Goal: Task Accomplishment & Management: Complete application form

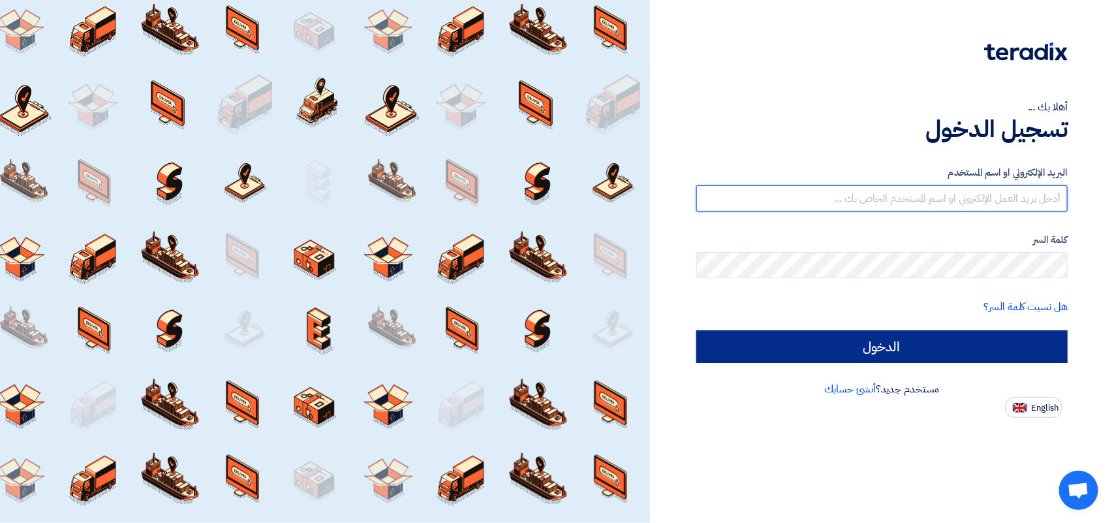
type input "[PERSON_NAME][EMAIL_ADDRESS][DOMAIN_NAME]"
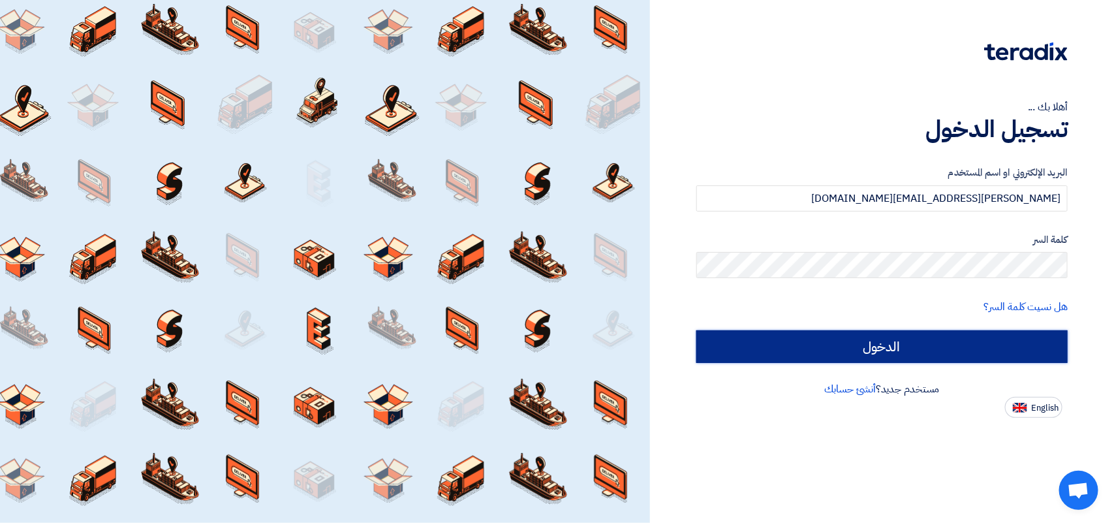
click at [833, 334] on input "الدخول" at bounding box center [882, 346] width 371 height 33
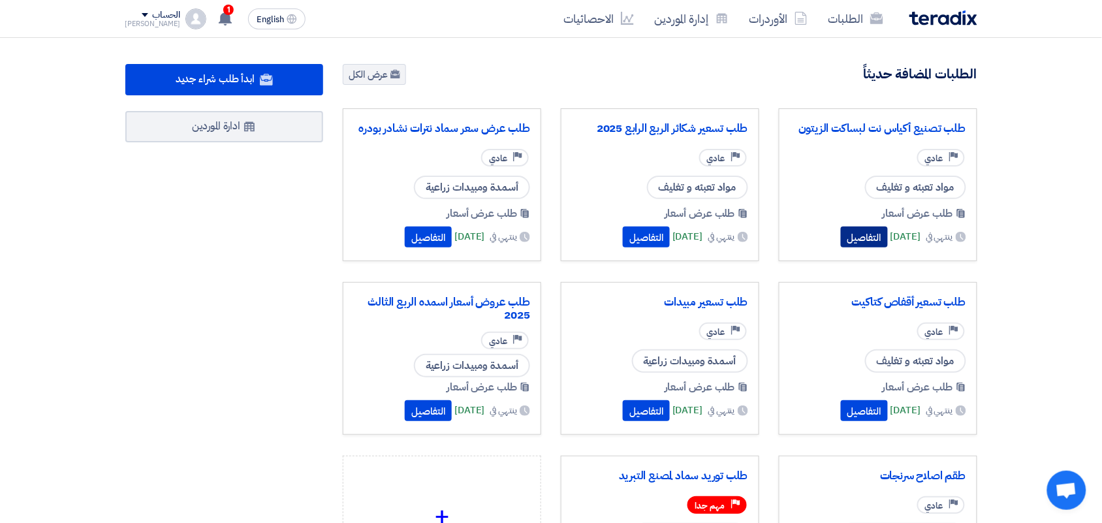
click at [841, 237] on button "التفاصيل" at bounding box center [864, 237] width 47 height 21
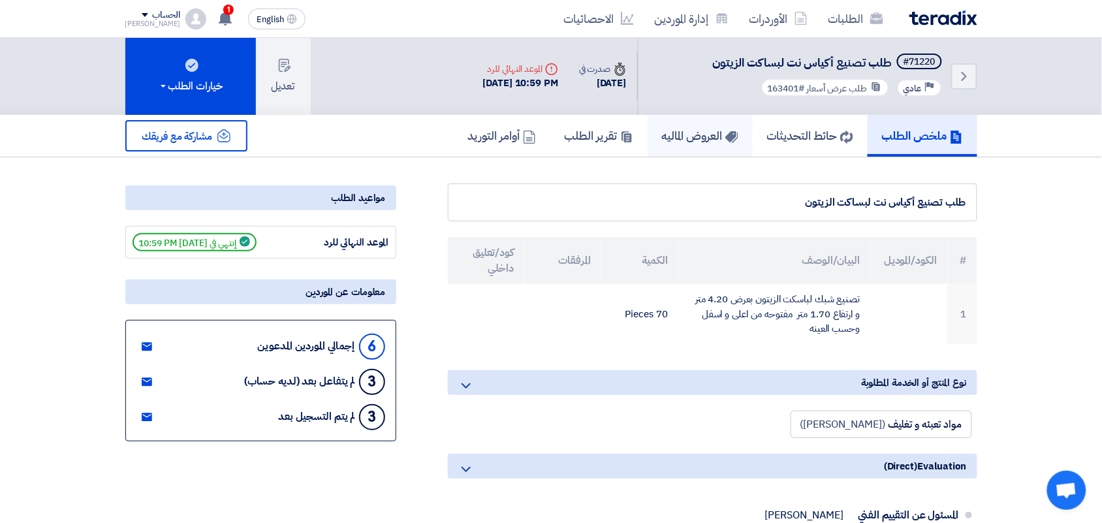
click at [692, 140] on h5 "العروض الماليه" at bounding box center [700, 135] width 76 height 15
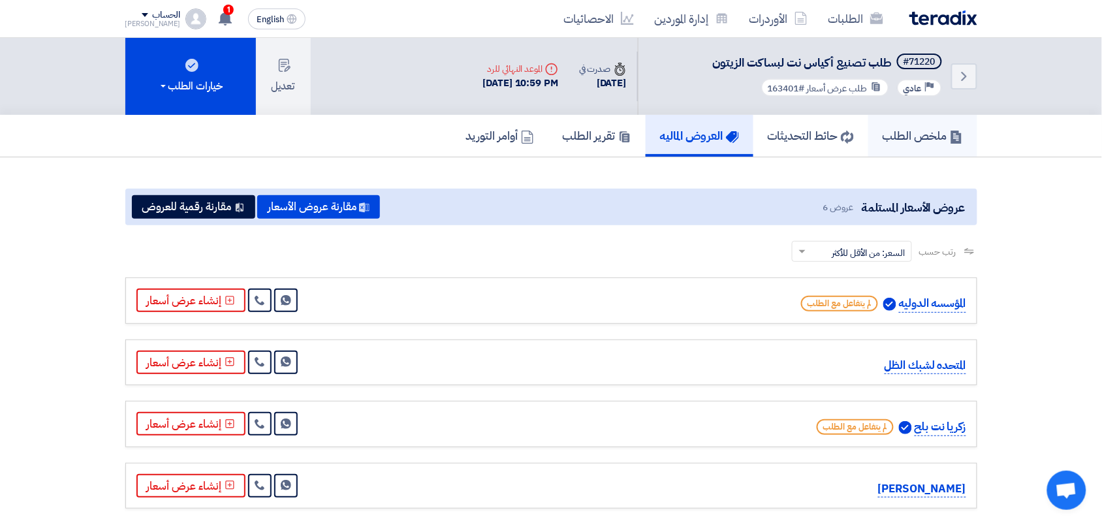
click at [916, 138] on h5 "ملخص الطلب" at bounding box center [923, 135] width 80 height 15
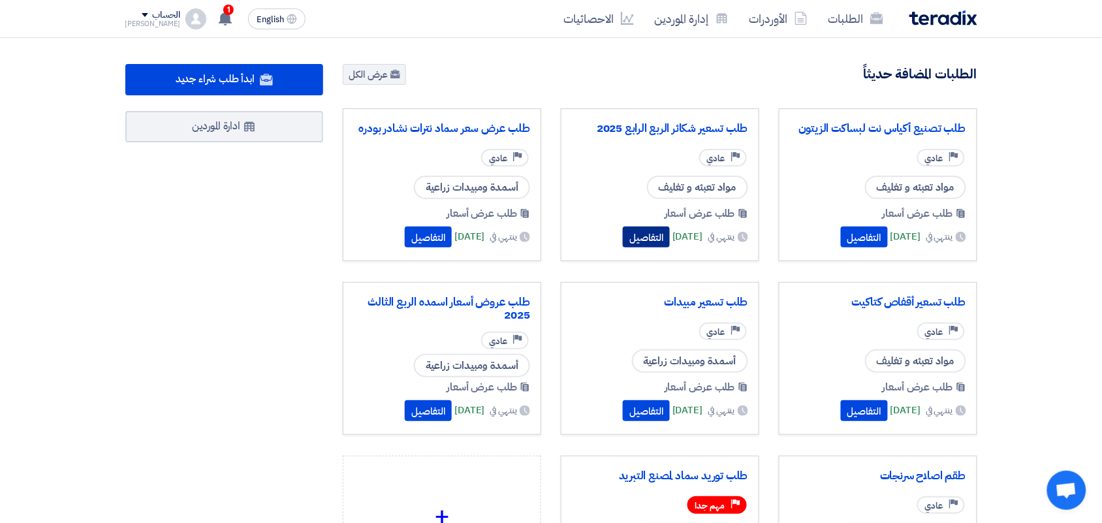
click at [623, 239] on button "التفاصيل" at bounding box center [646, 237] width 47 height 21
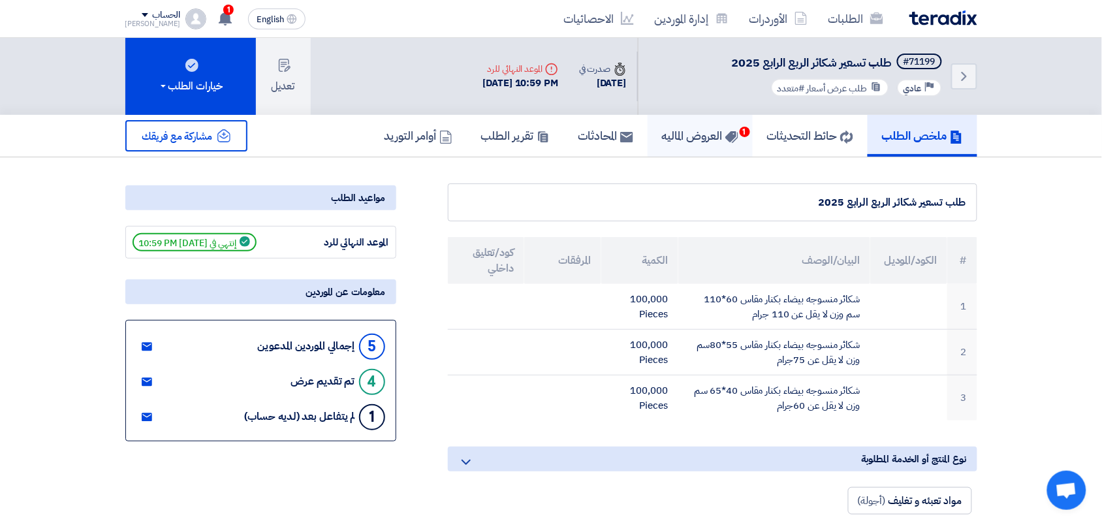
click at [687, 139] on h5 "العروض الماليه 1" at bounding box center [700, 135] width 76 height 15
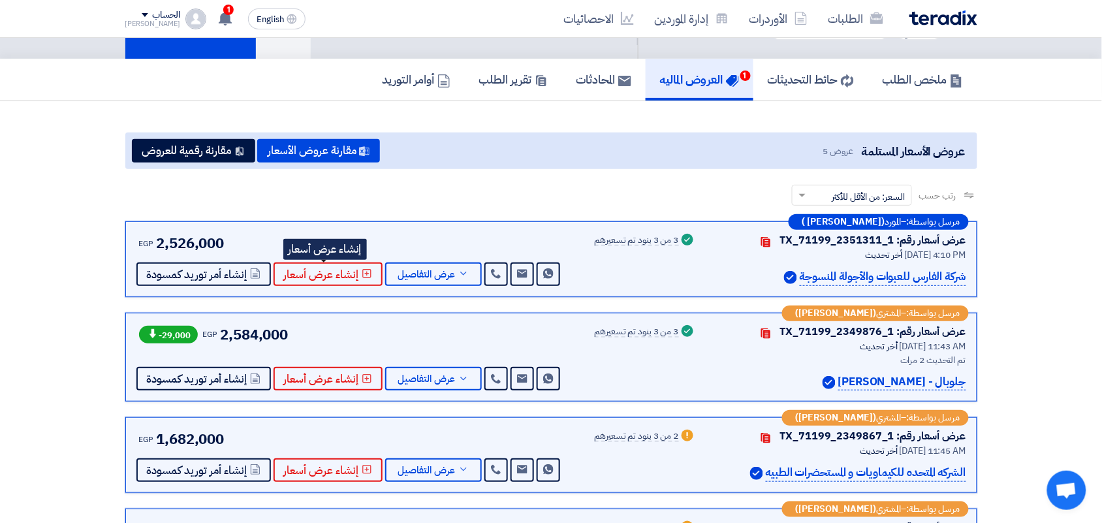
scroll to position [82, 0]
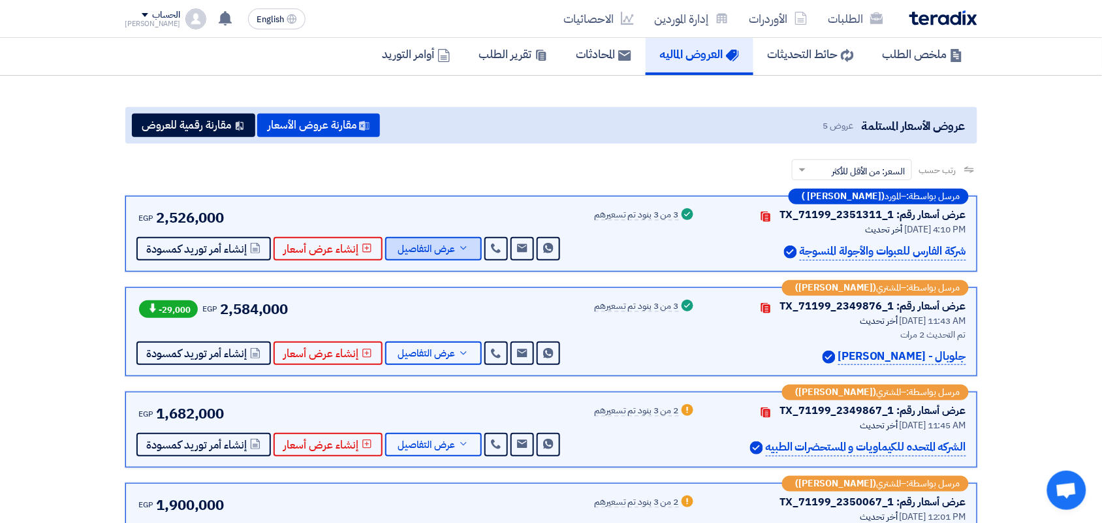
click at [416, 251] on span "عرض التفاصيل" at bounding box center [426, 249] width 57 height 10
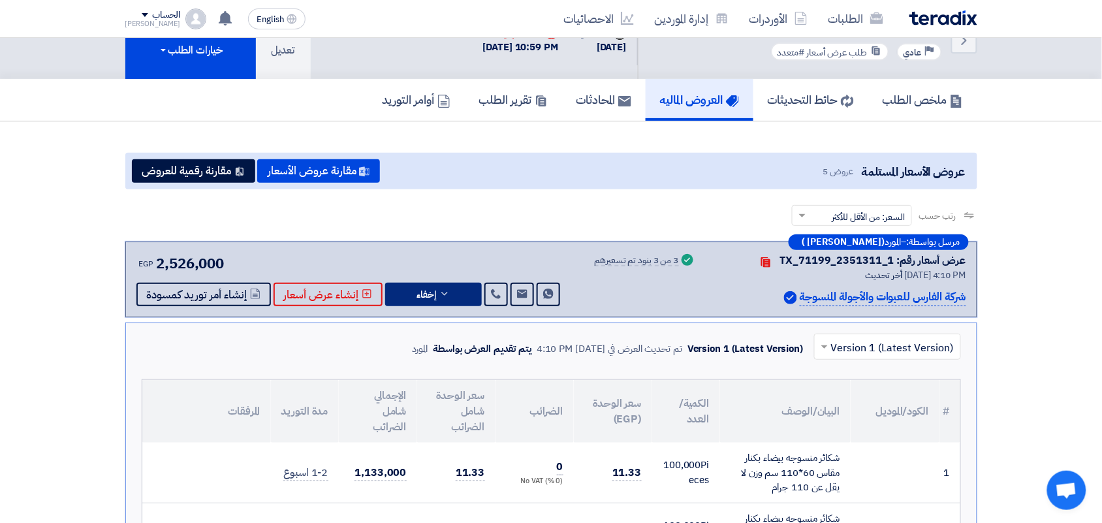
scroll to position [0, 0]
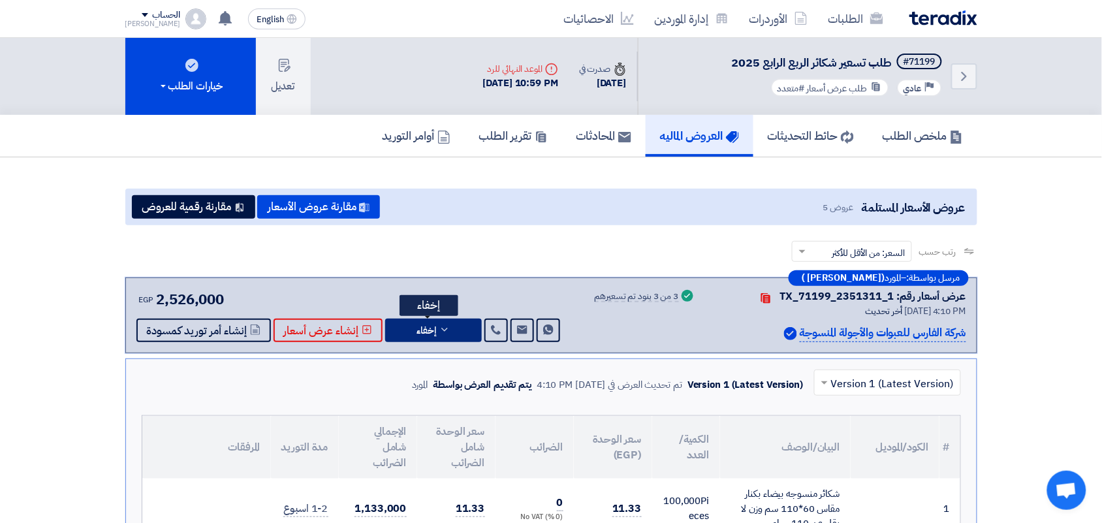
click at [447, 326] on button "إخفاء" at bounding box center [433, 331] width 97 height 24
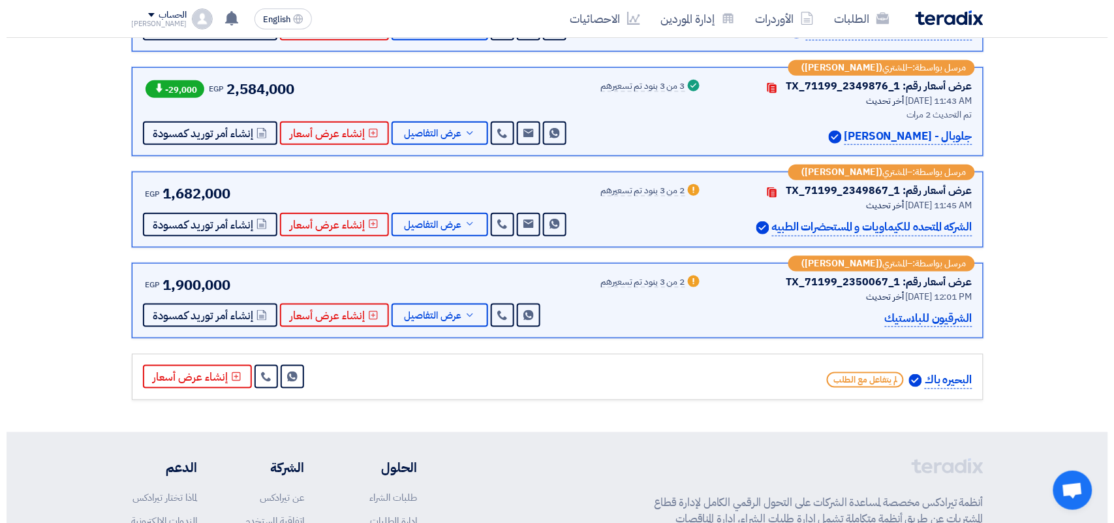
scroll to position [326, 0]
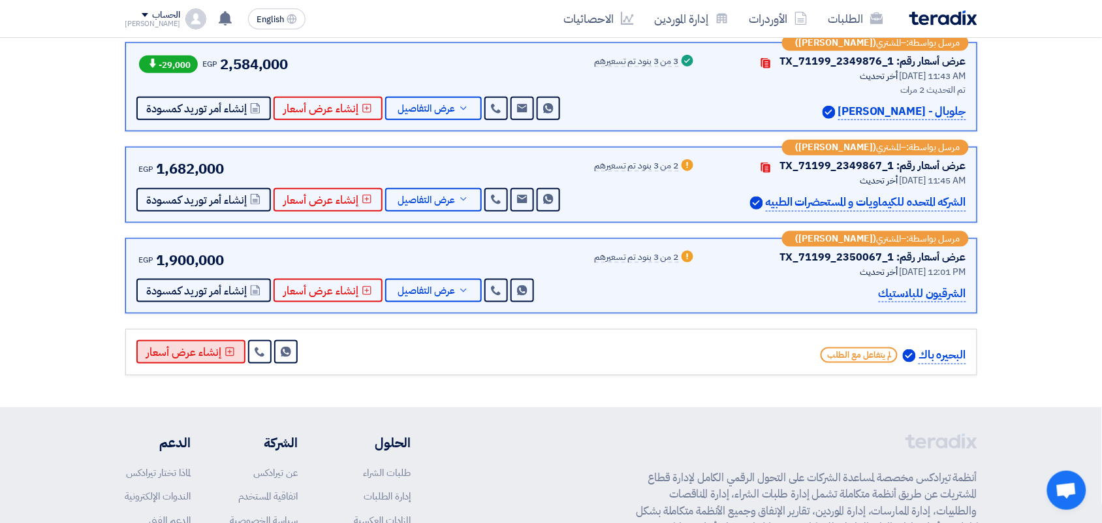
click at [201, 356] on button "إنشاء عرض أسعار" at bounding box center [190, 352] width 109 height 24
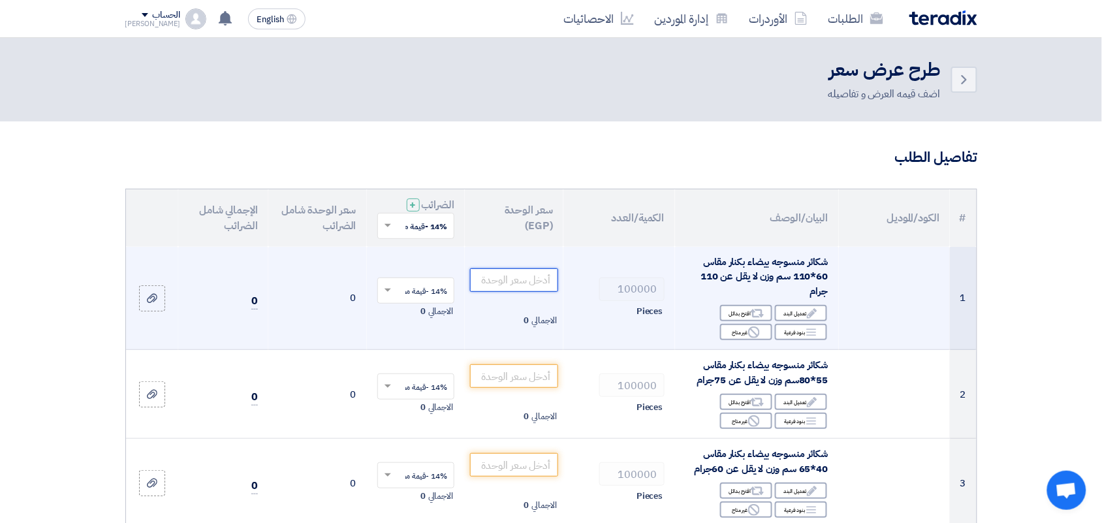
click at [516, 281] on input "number" at bounding box center [514, 280] width 88 height 24
type input "11"
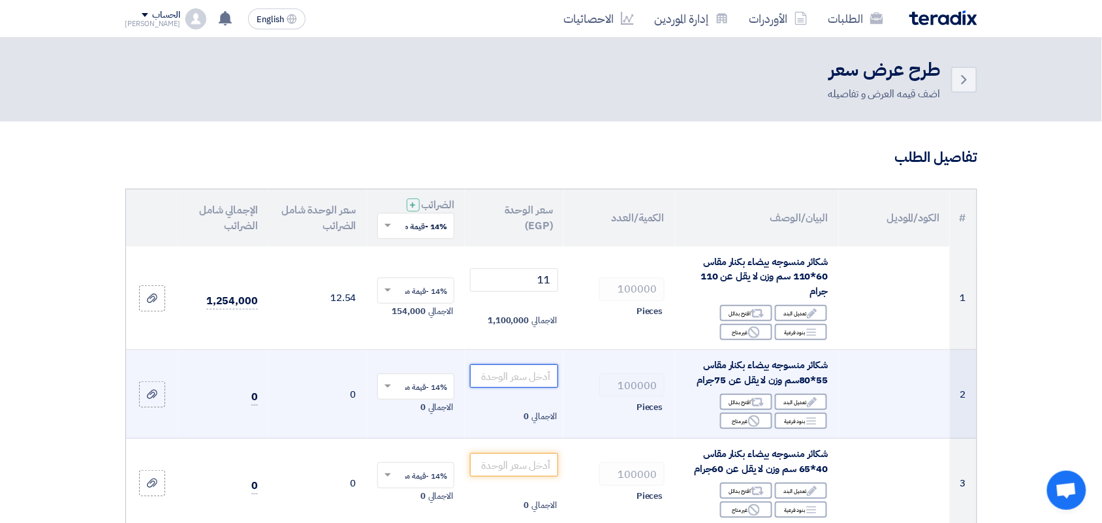
click at [514, 383] on input "number" at bounding box center [514, 376] width 88 height 24
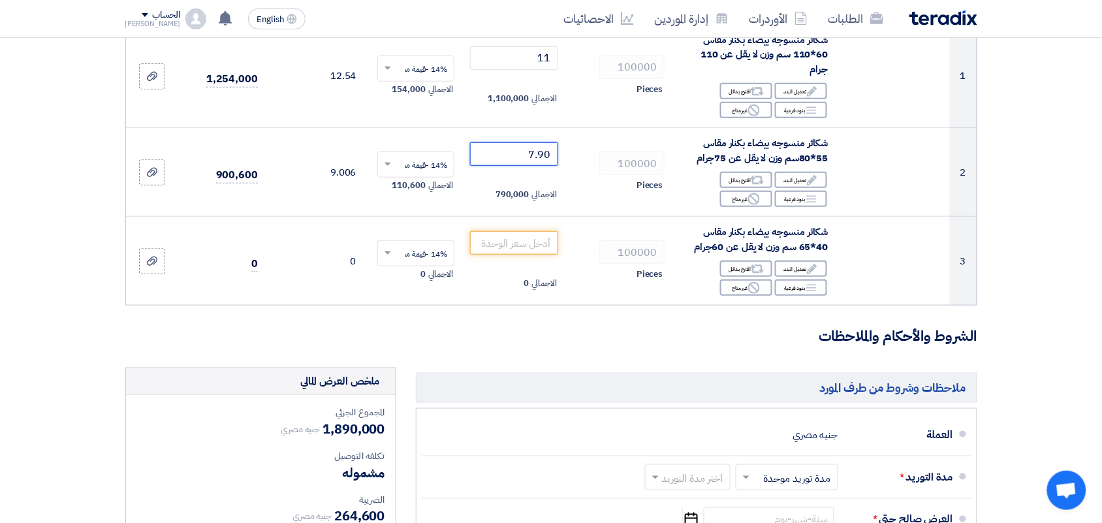
scroll to position [245, 0]
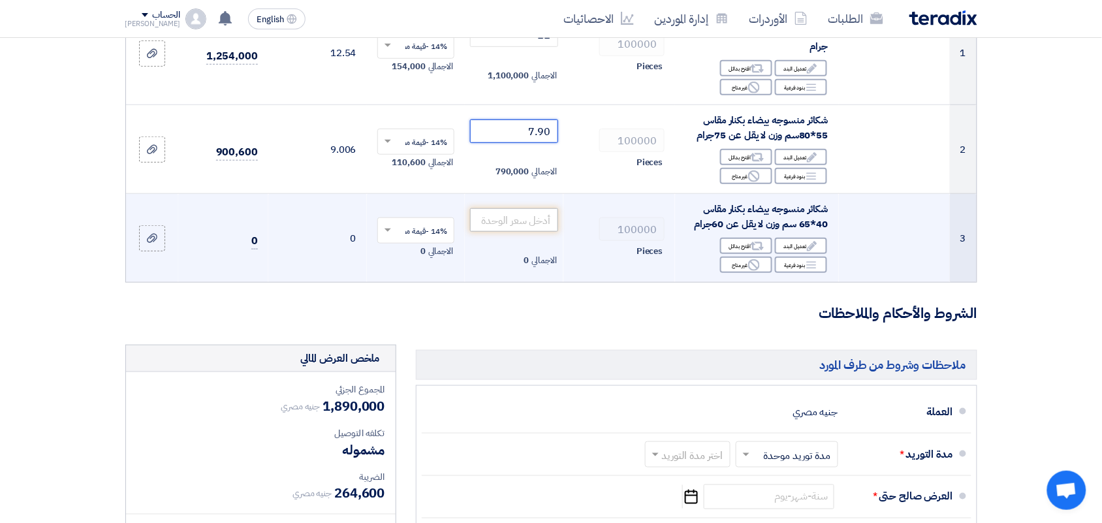
type input "7.90"
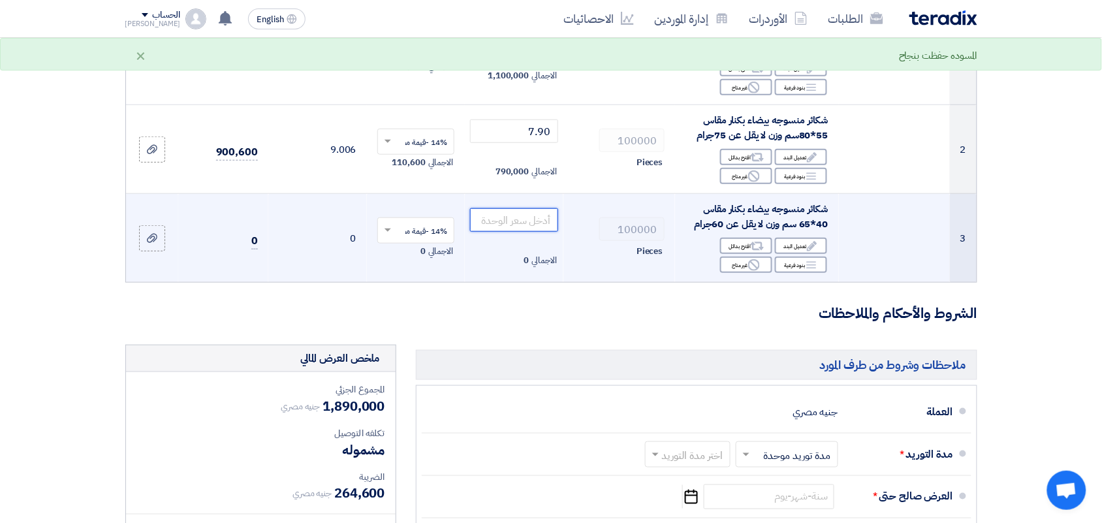
click at [524, 219] on input "number" at bounding box center [514, 220] width 88 height 24
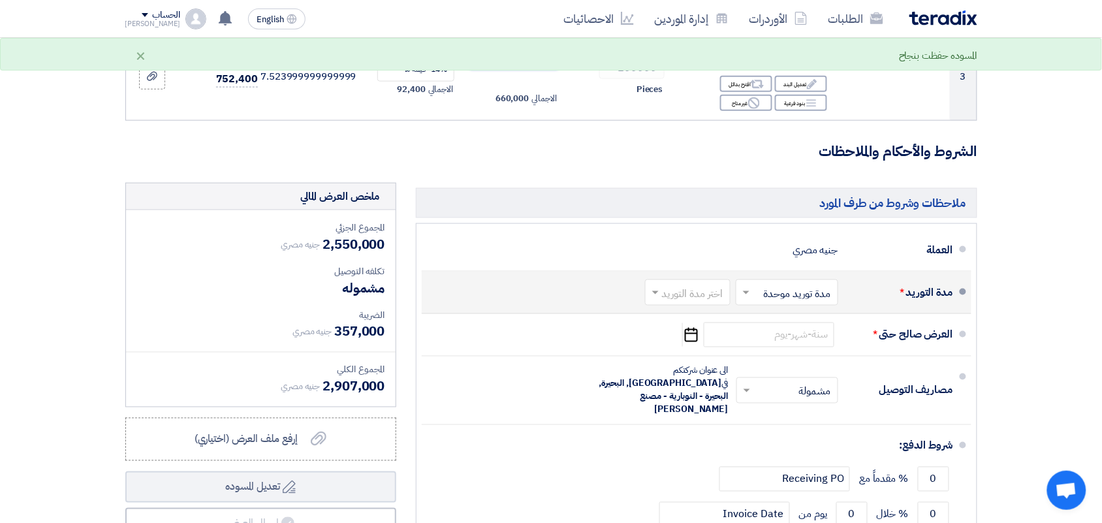
scroll to position [408, 0]
type input "6.60"
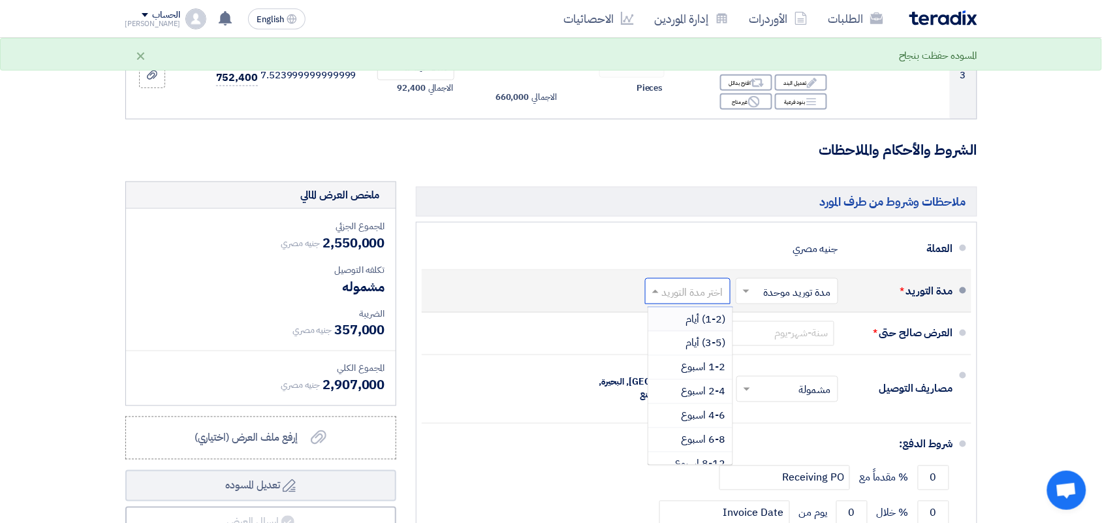
click at [669, 286] on input "text" at bounding box center [685, 292] width 79 height 19
click at [668, 335] on div "(3-5) أيام" at bounding box center [690, 344] width 84 height 24
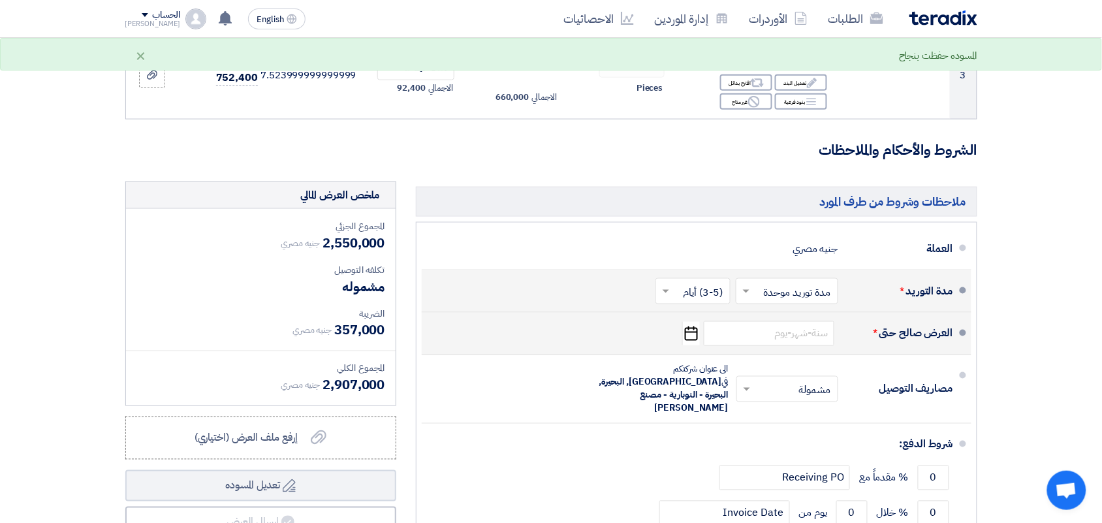
click at [702, 337] on div "العرض صالح حتى * Pick a date" at bounding box center [692, 333] width 521 height 31
click at [696, 339] on icon "Pick a date" at bounding box center [691, 334] width 18 height 24
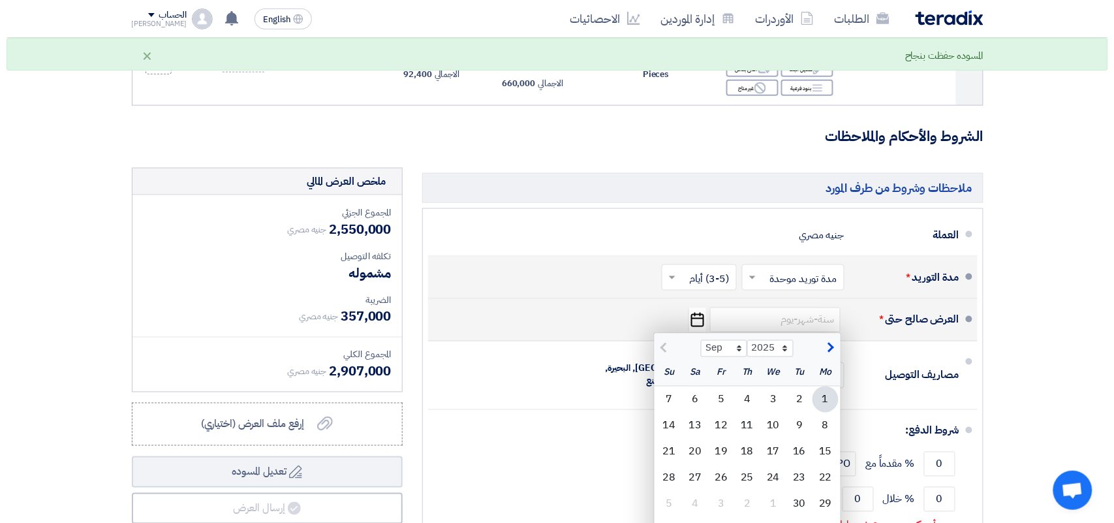
scroll to position [653, 0]
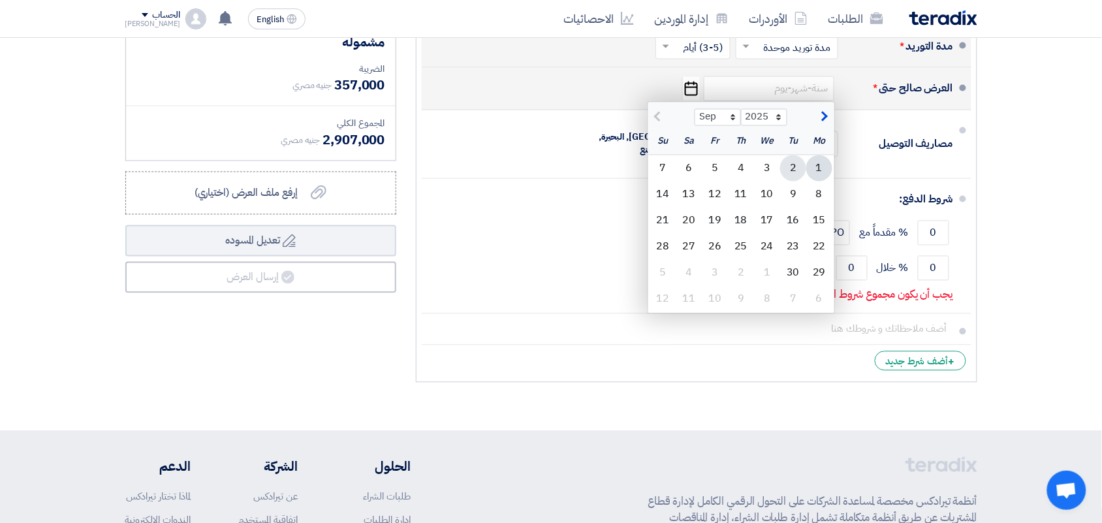
click at [791, 166] on div "2" at bounding box center [793, 168] width 26 height 26
type input "[DATE]"
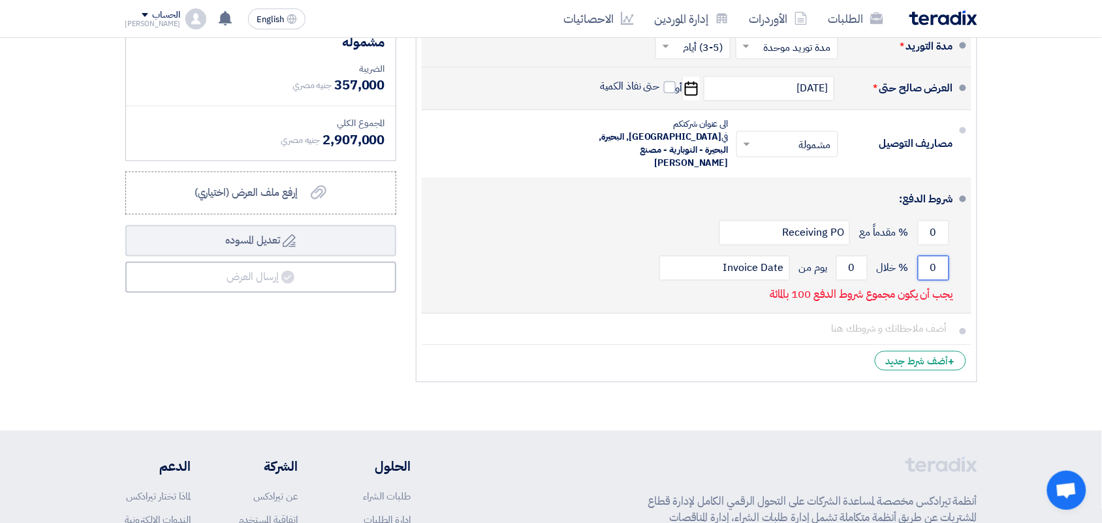
click at [925, 256] on input "0" at bounding box center [933, 268] width 31 height 25
type input "100"
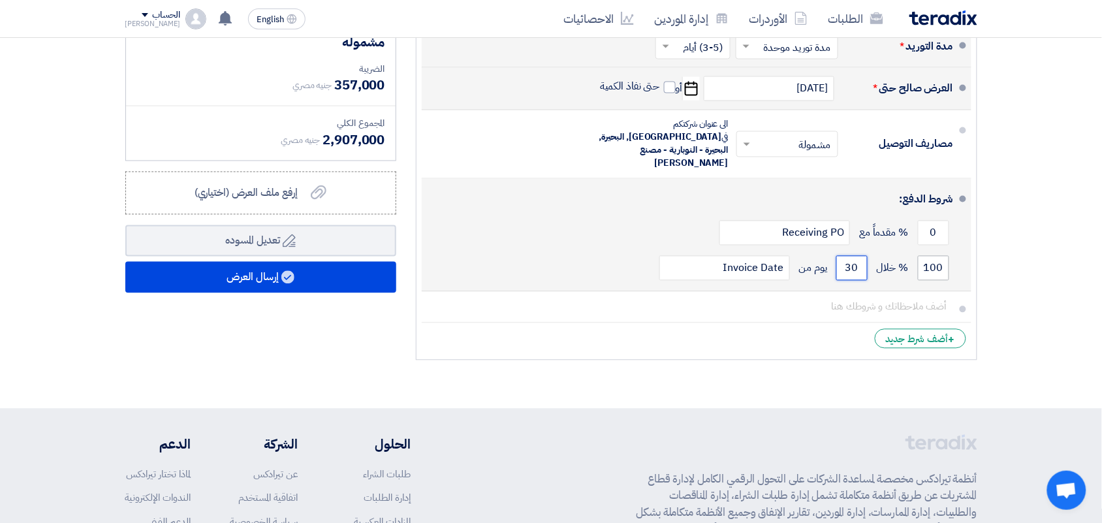
type input "30"
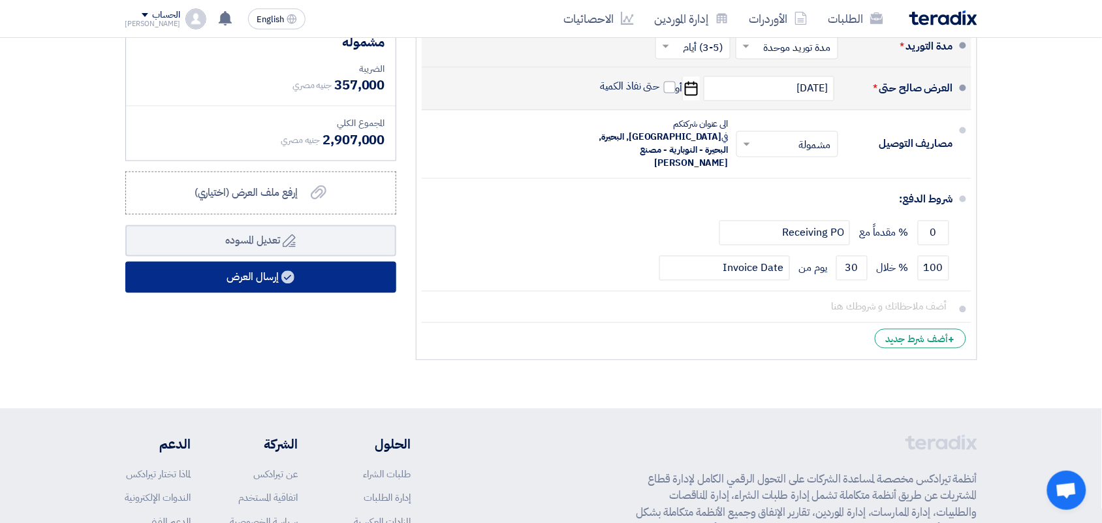
click at [360, 268] on button "إرسال العرض" at bounding box center [260, 277] width 271 height 31
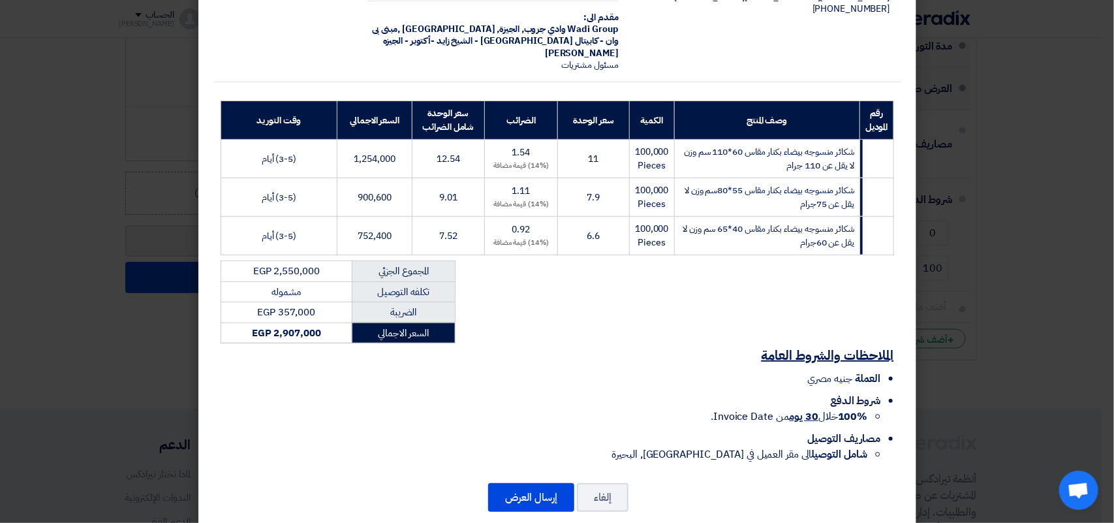
scroll to position [131, 0]
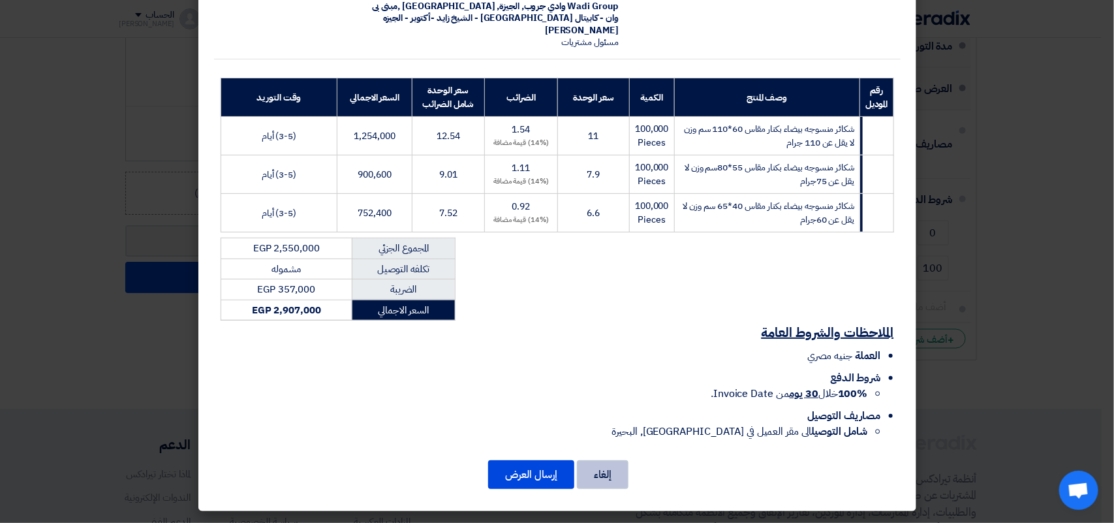
click at [610, 480] on button "إلغاء" at bounding box center [603, 474] width 52 height 29
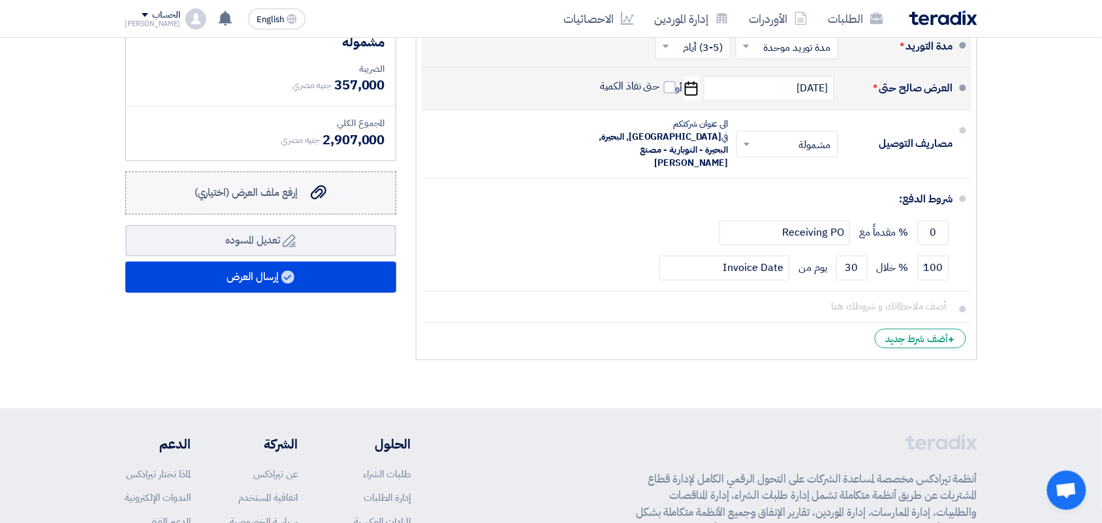
click at [319, 194] on icon "إرفع ملف العرض (اختياري)" at bounding box center [319, 193] width 16 height 16
click at [0, 0] on input "إرفع ملف العرض (اختياري) إرفع ملف العرض (اختياري)" at bounding box center [0, 0] width 0 height 0
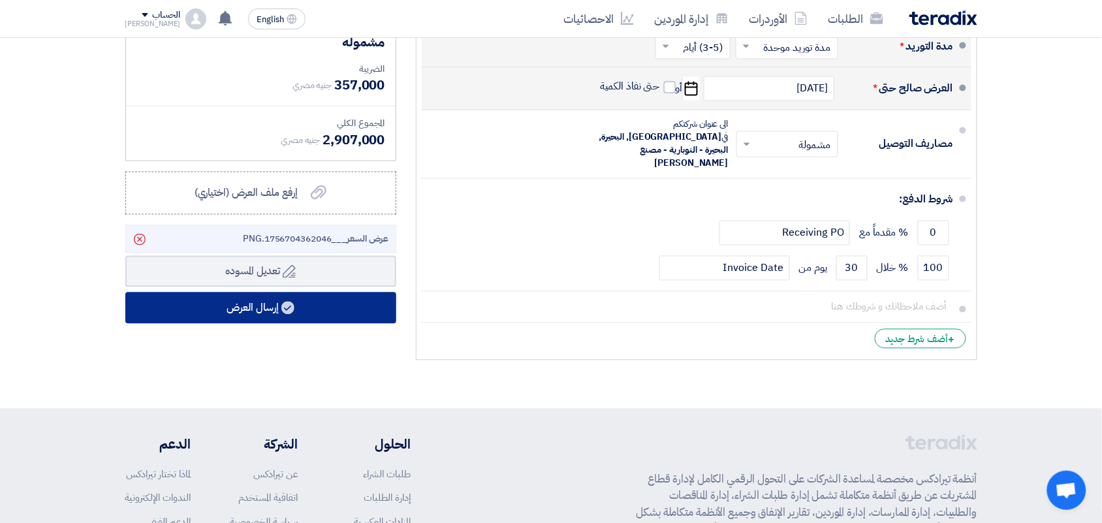
click at [266, 309] on button "إرسال العرض" at bounding box center [260, 307] width 271 height 31
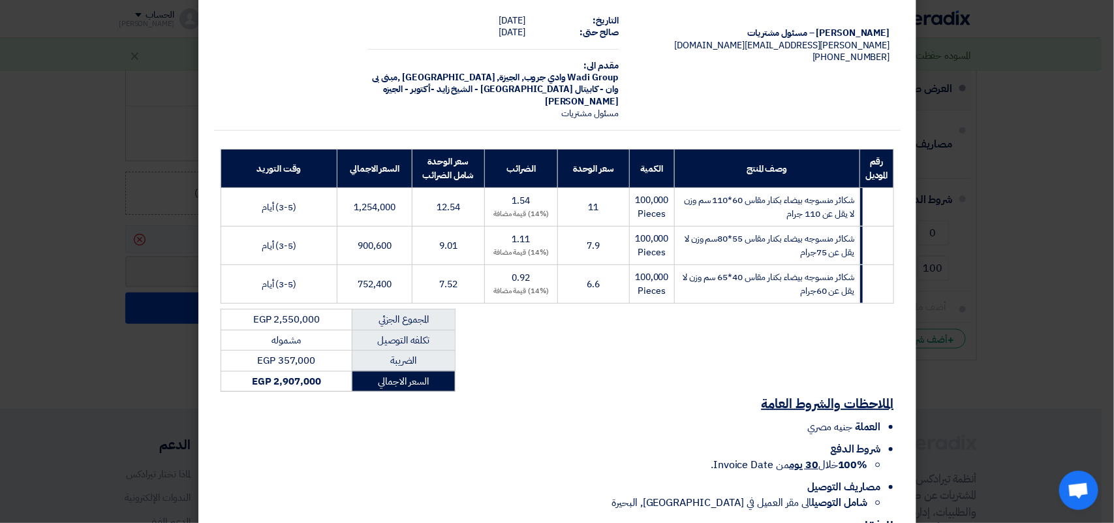
scroll to position [178, 0]
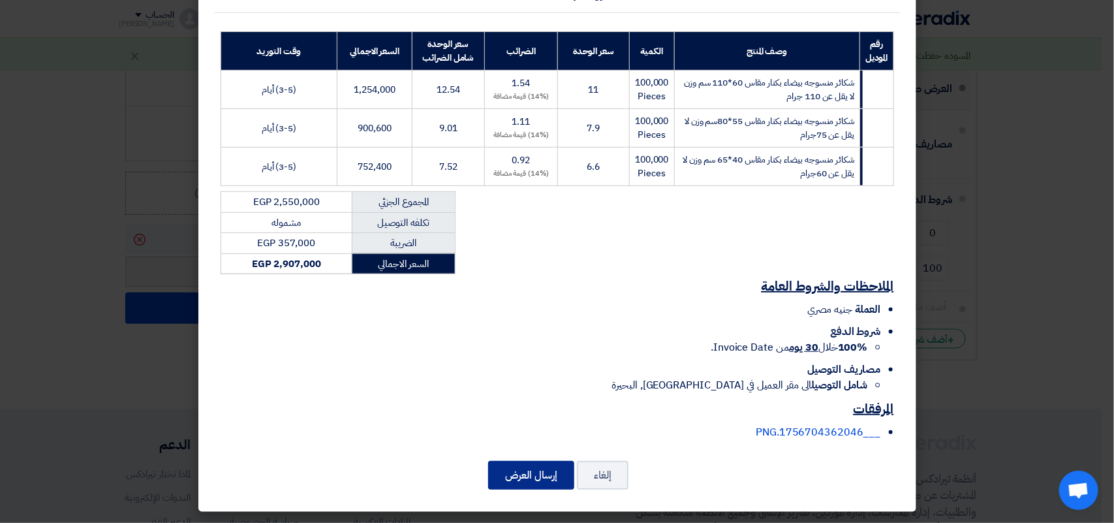
click at [553, 468] on button "إرسال العرض" at bounding box center [531, 475] width 86 height 29
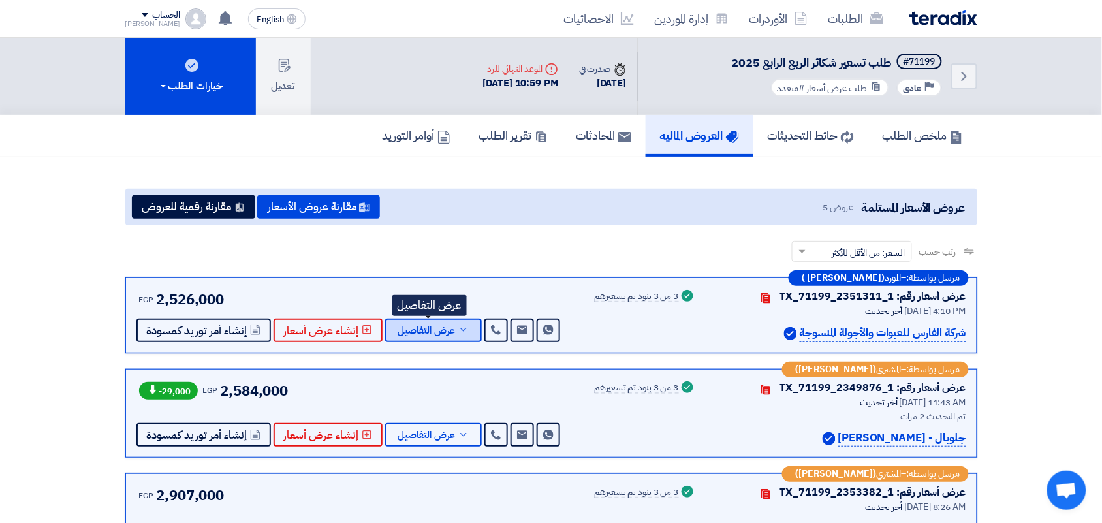
click at [429, 328] on span "عرض التفاصيل" at bounding box center [426, 331] width 57 height 10
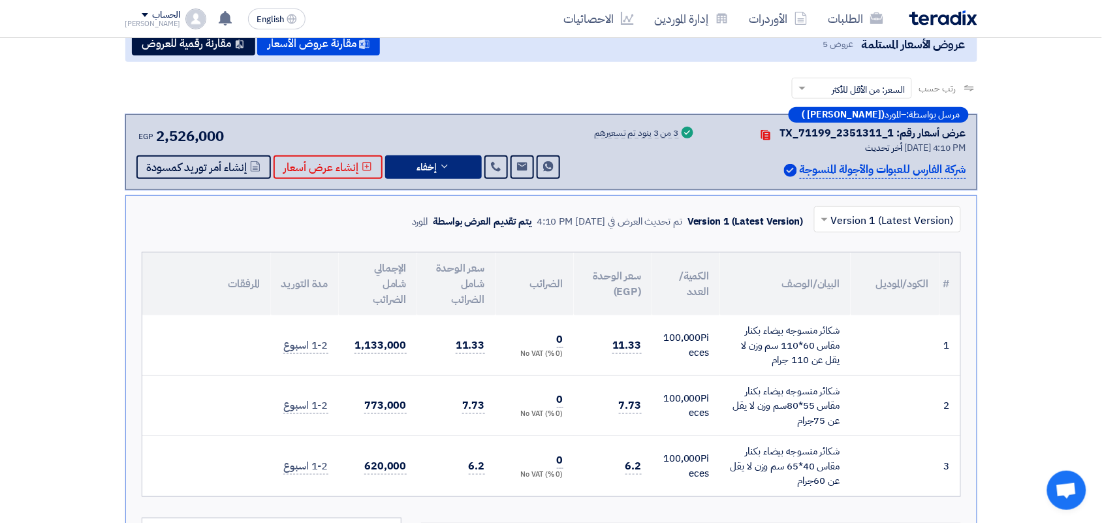
scroll to position [245, 0]
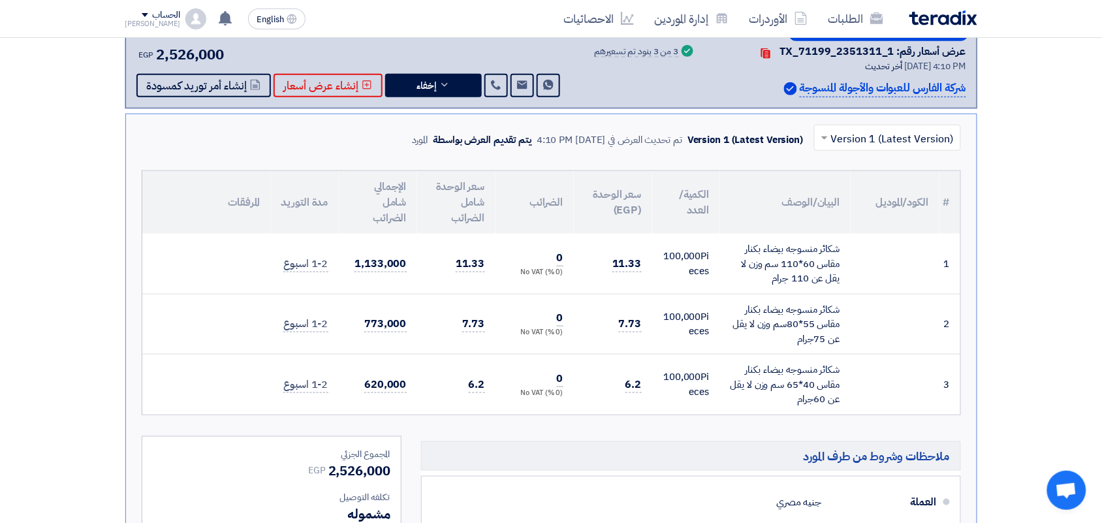
click at [467, 383] on td "6.2" at bounding box center [456, 384] width 78 height 60
click at [467, 321] on span "7.73" at bounding box center [473, 324] width 23 height 16
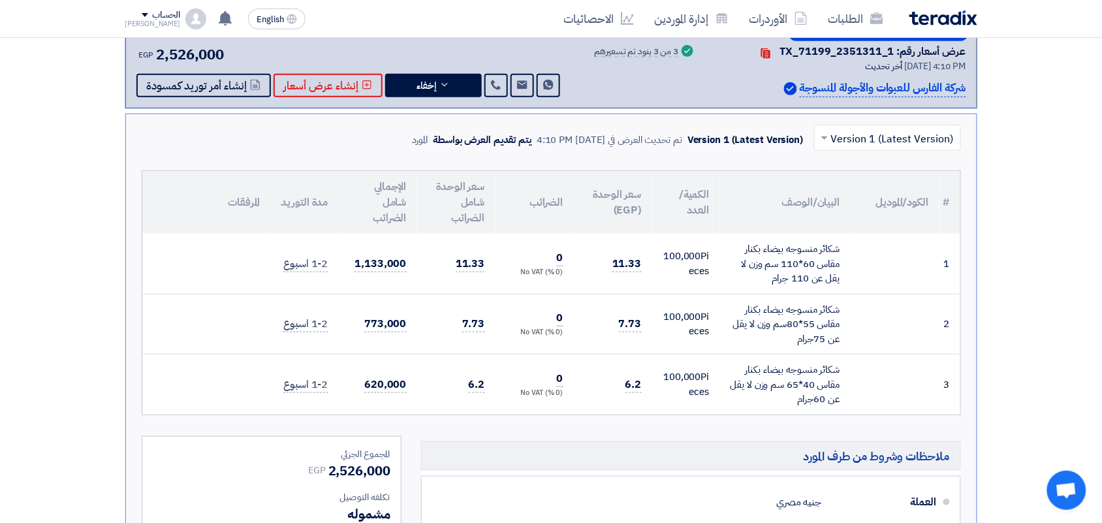
click at [475, 248] on td "11.33" at bounding box center [456, 264] width 78 height 60
click at [480, 385] on span "6.2" at bounding box center [477, 385] width 16 height 16
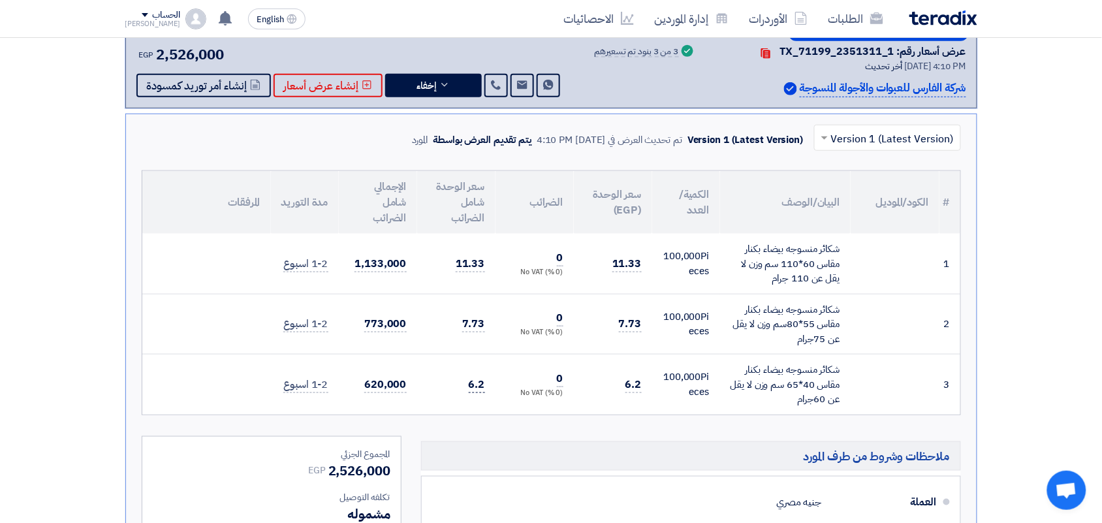
click at [480, 385] on span "6.2" at bounding box center [477, 385] width 16 height 16
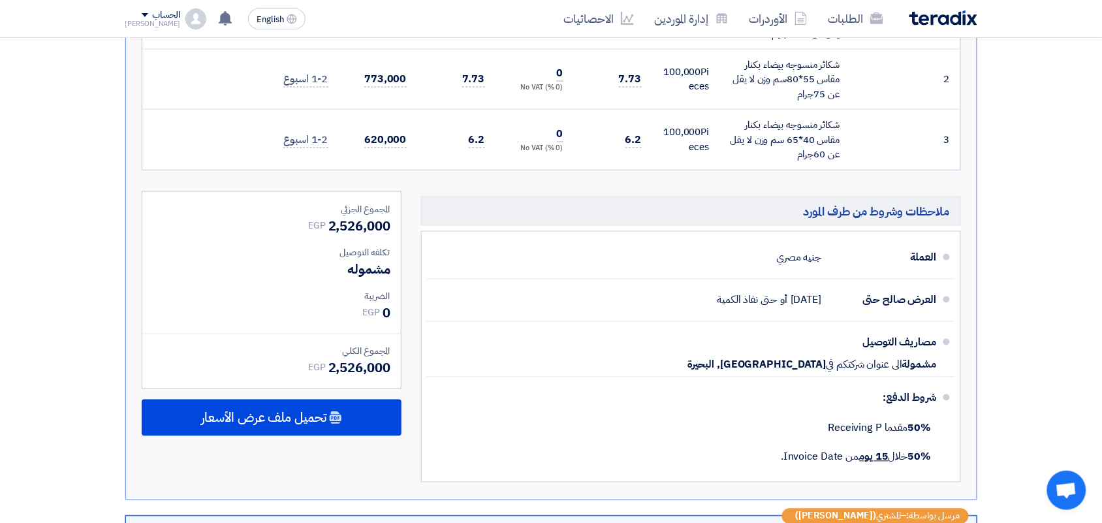
scroll to position [0, 0]
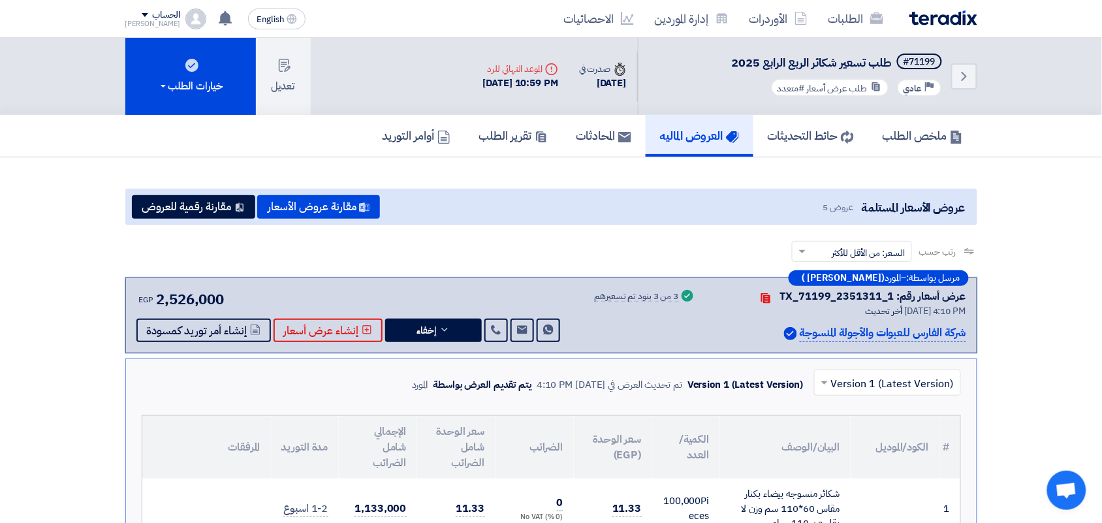
click at [409, 340] on div "مرسل بواسطة: – المورد ([PERSON_NAME] ) عرض أسعار رقم: TX_71199_2351311_1 Contac…" at bounding box center [551, 315] width 852 height 76
click at [417, 335] on span "إخفاء" at bounding box center [427, 331] width 20 height 10
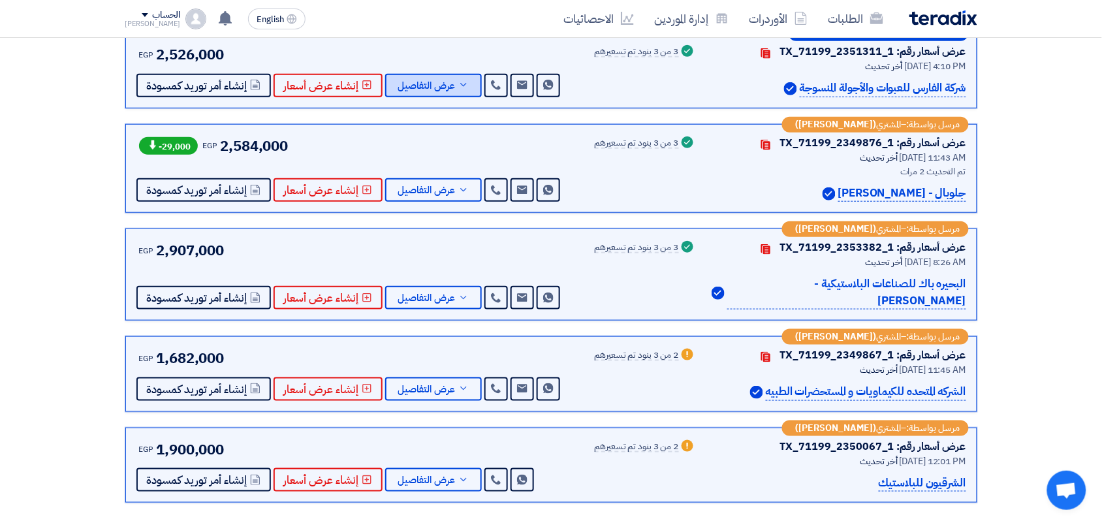
scroll to position [163, 0]
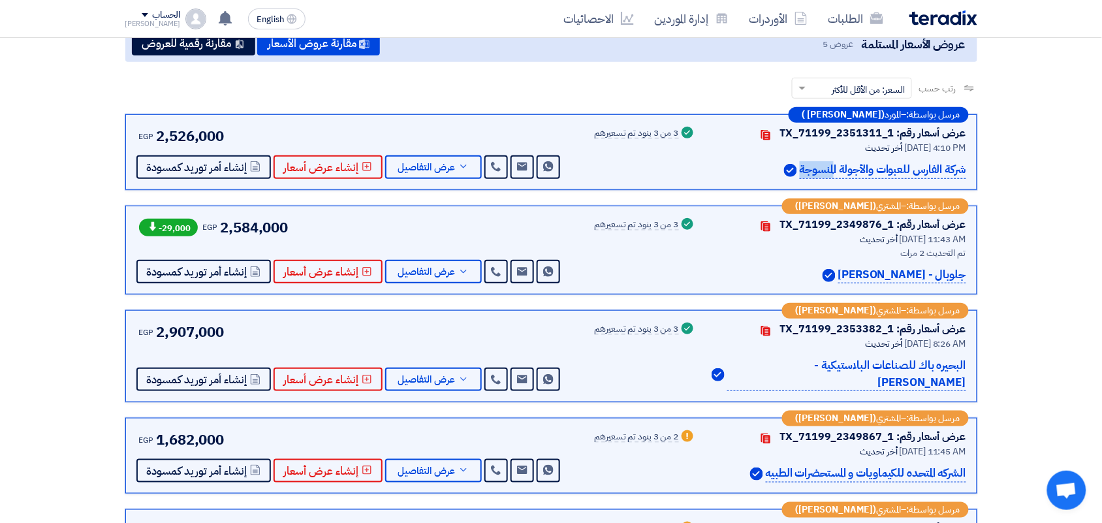
drag, startPoint x: 859, startPoint y: 166, endPoint x: 790, endPoint y: 170, distance: 69.3
click at [790, 170] on div "شركة الفارس للعبوات والأجولة المنسوجة" at bounding box center [839, 170] width 255 height 18
drag, startPoint x: 964, startPoint y: 167, endPoint x: 794, endPoint y: 170, distance: 169.1
click at [794, 170] on div "شركة الفارس للعبوات والأجولة المنسوجة" at bounding box center [839, 170] width 255 height 18
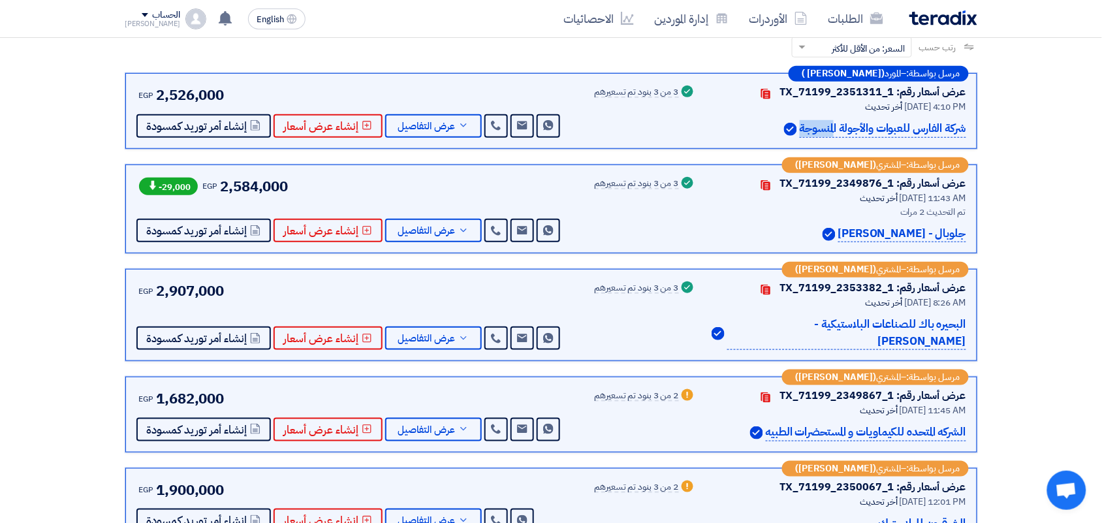
scroll to position [245, 0]
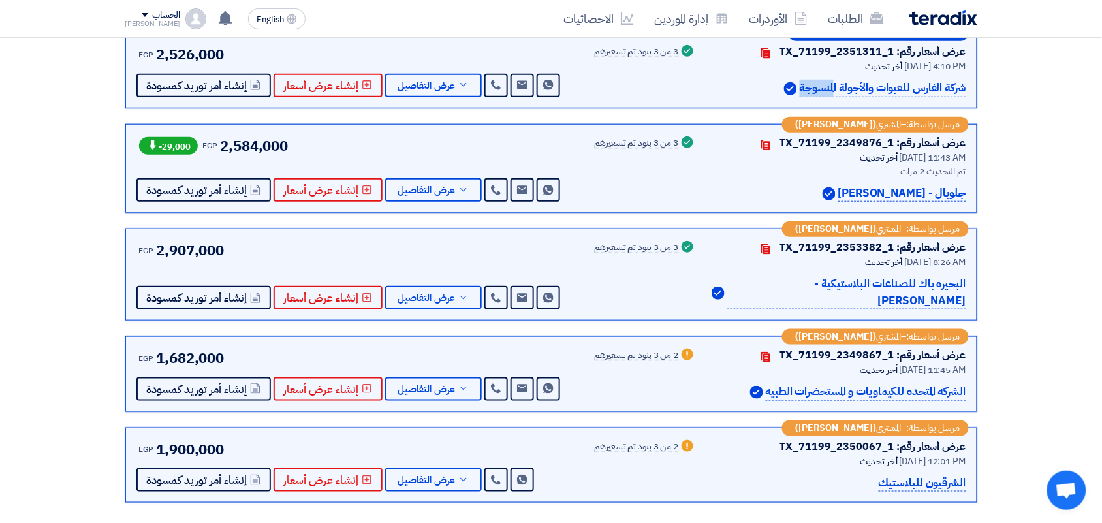
drag, startPoint x: 962, startPoint y: 190, endPoint x: 906, endPoint y: 190, distance: 55.5
click at [906, 190] on div "جلوبال - [PERSON_NAME]" at bounding box center [839, 194] width 255 height 18
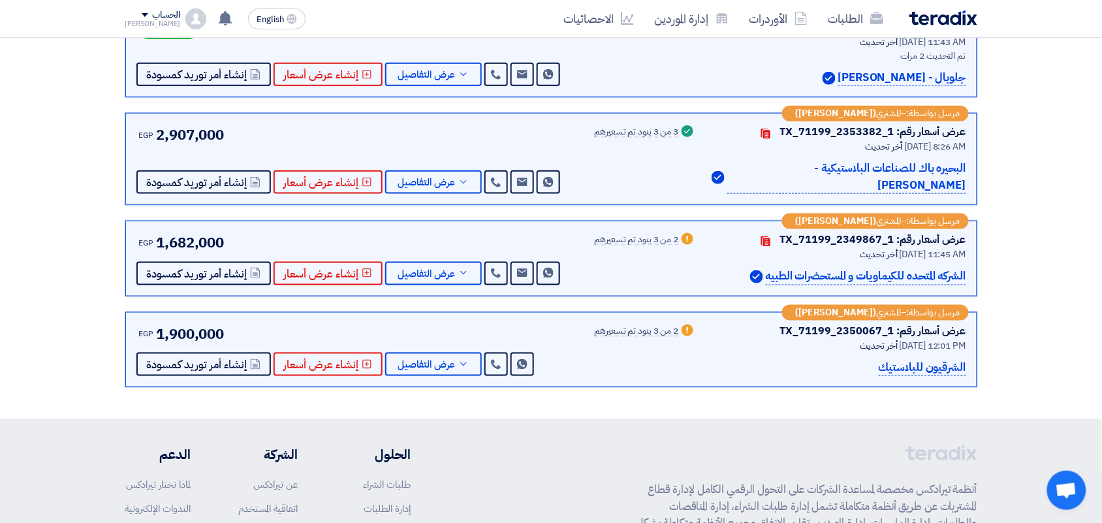
scroll to position [408, 0]
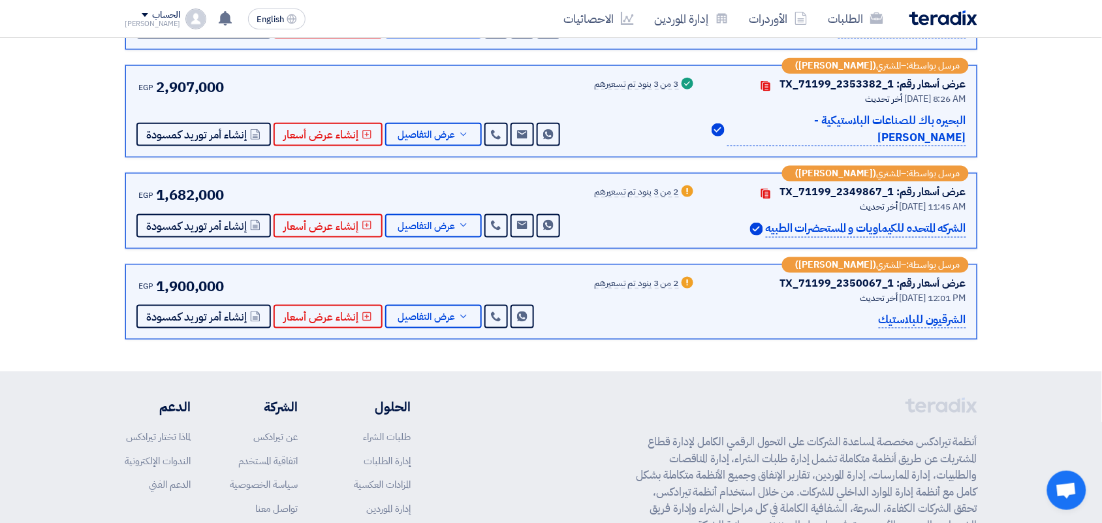
click at [930, 311] on p "الشرقيون للبلاستيك" at bounding box center [922, 320] width 87 height 18
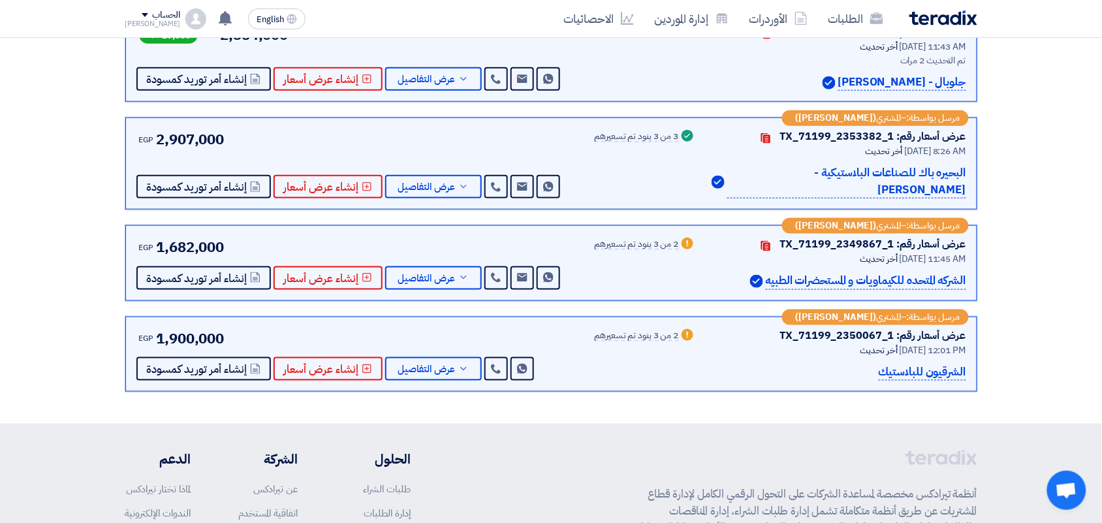
scroll to position [326, 0]
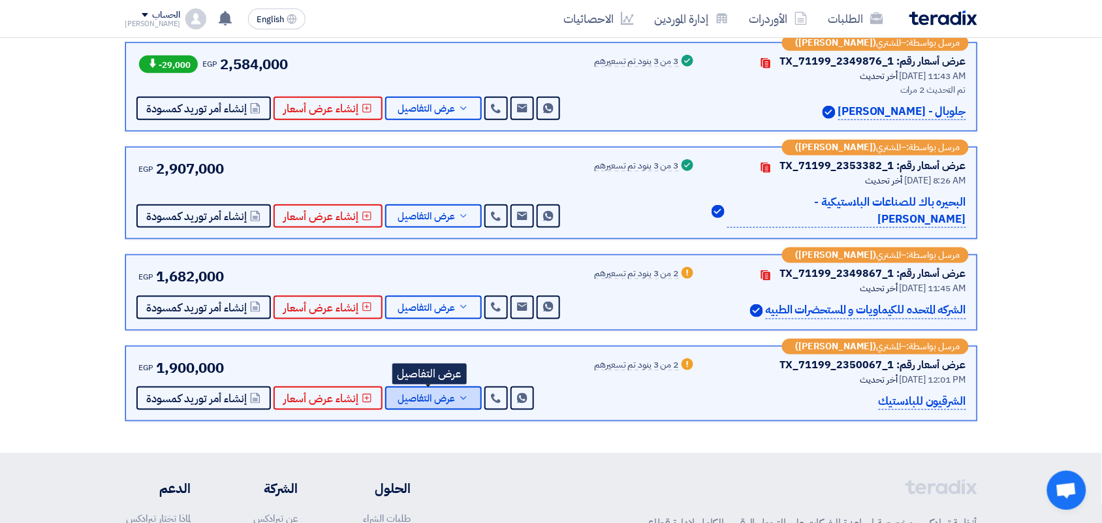
click at [458, 393] on icon at bounding box center [463, 398] width 10 height 10
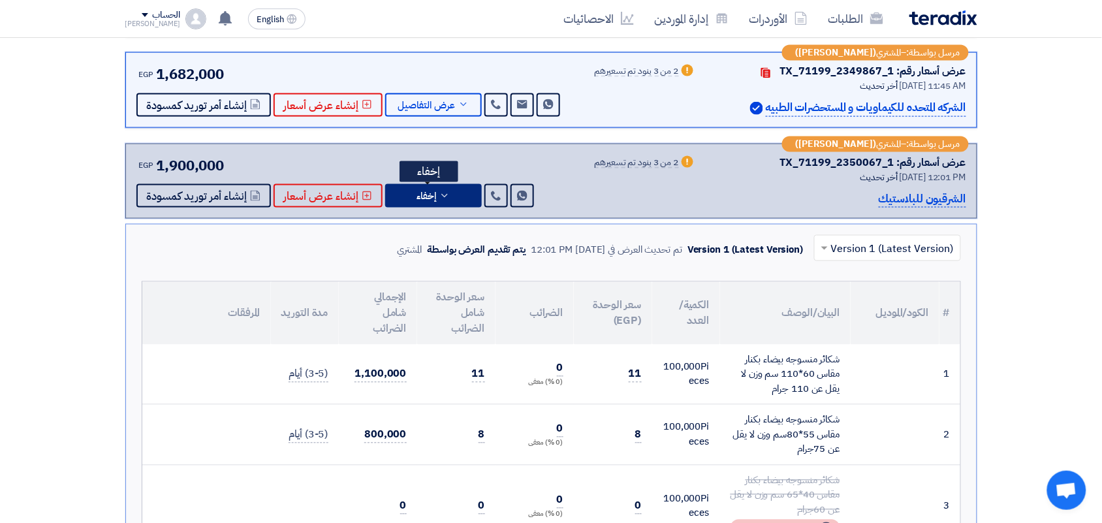
scroll to position [571, 0]
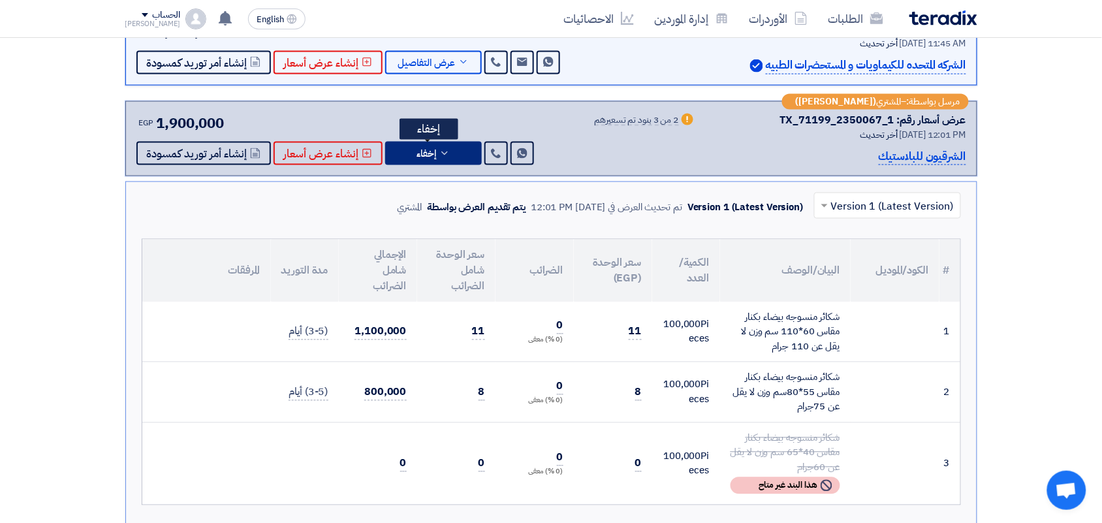
click at [419, 149] on span "إخفاء" at bounding box center [427, 154] width 20 height 10
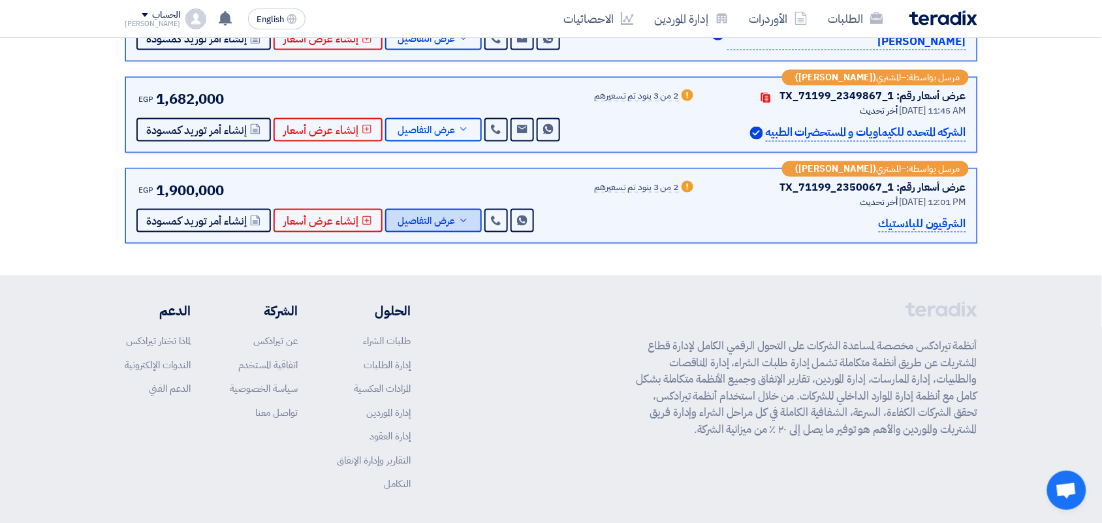
scroll to position [376, 0]
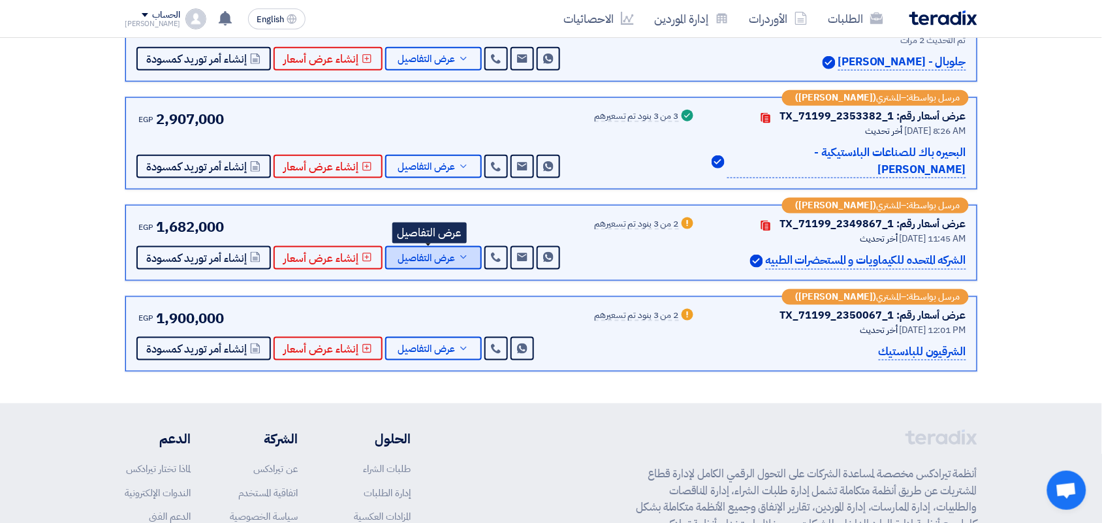
click at [444, 253] on span "عرض التفاصيل" at bounding box center [426, 258] width 57 height 10
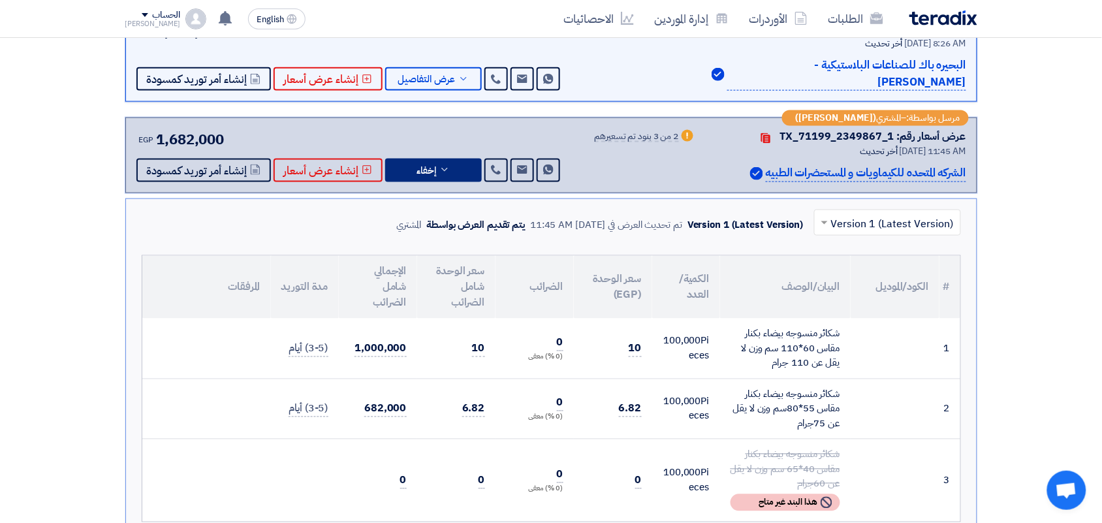
scroll to position [458, 0]
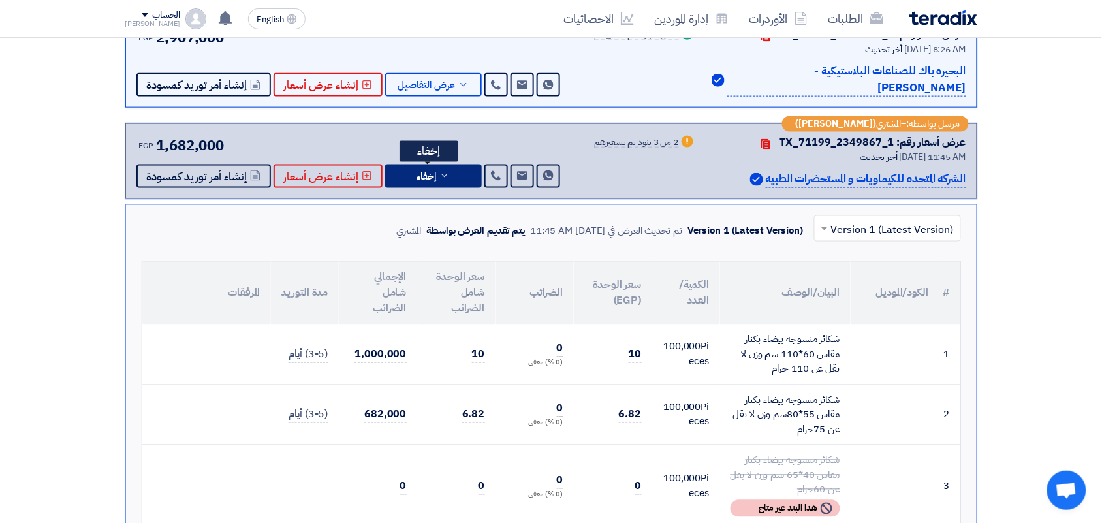
click at [437, 165] on button "إخفاء" at bounding box center [433, 177] width 97 height 24
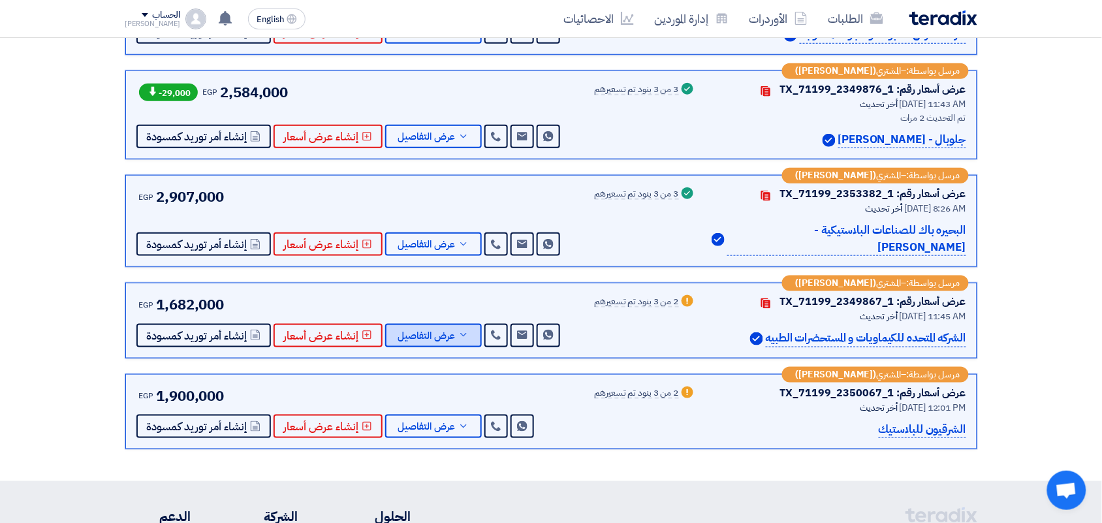
scroll to position [294, 0]
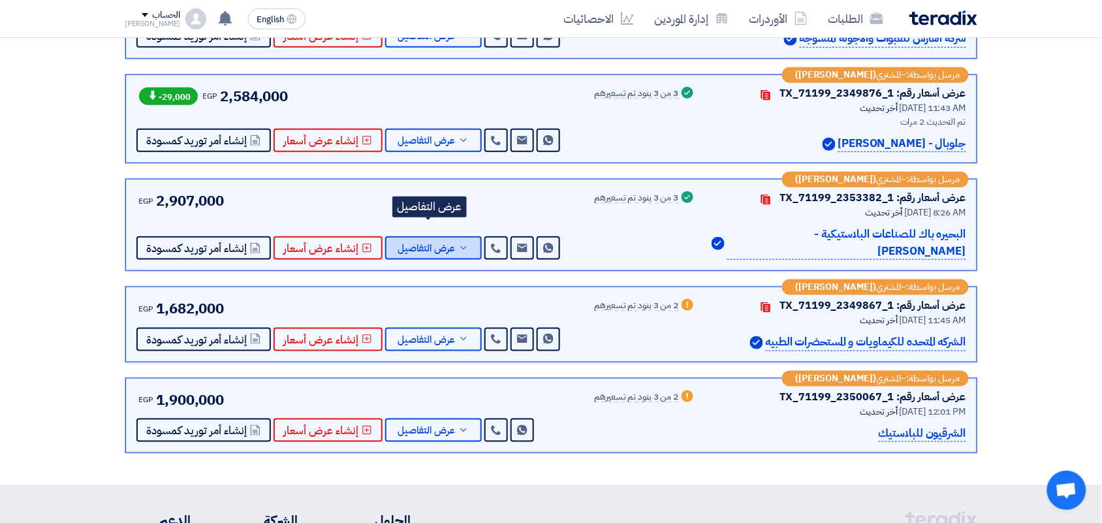
click at [425, 243] on span "عرض التفاصيل" at bounding box center [426, 248] width 57 height 10
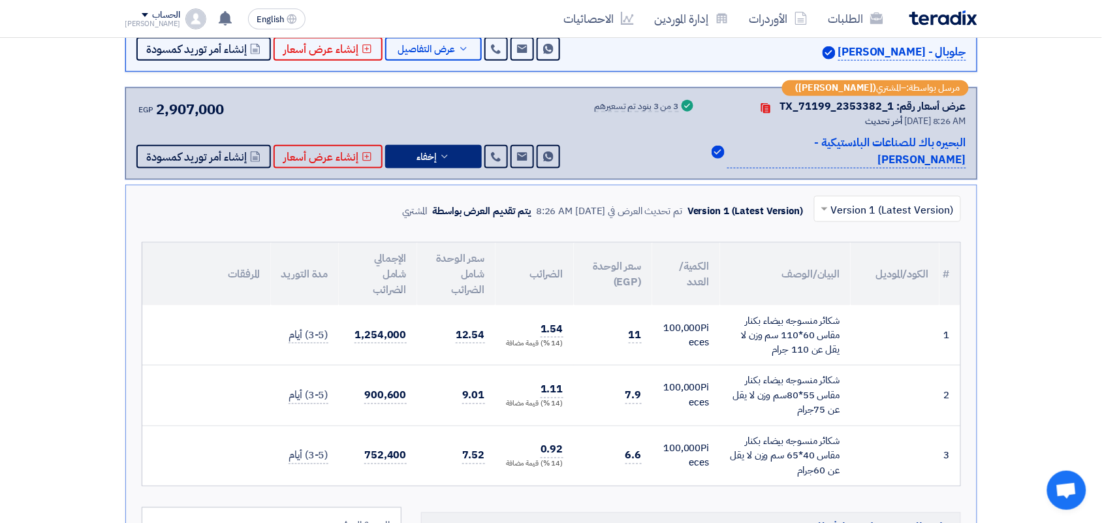
scroll to position [376, 0]
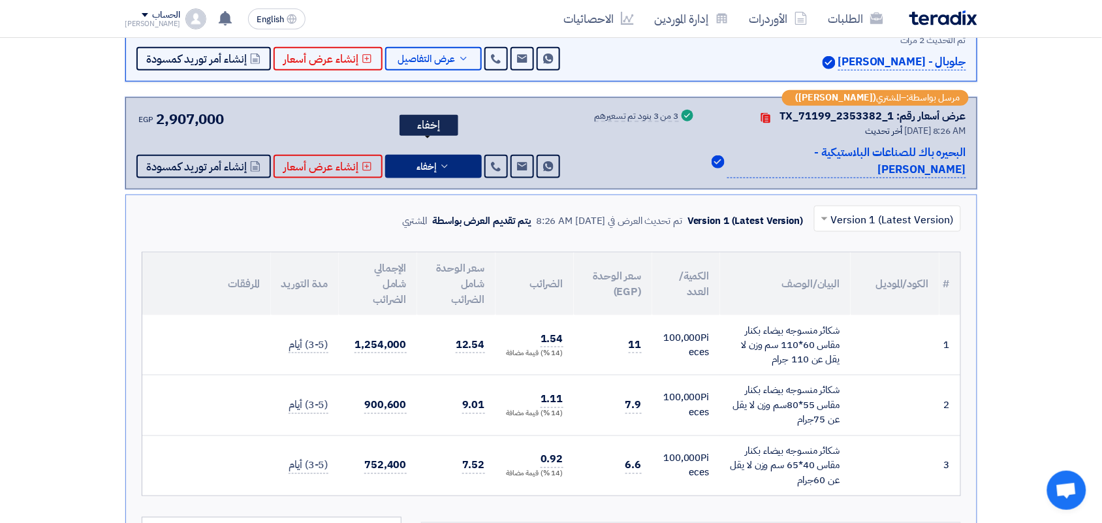
click at [426, 162] on span "إخفاء" at bounding box center [427, 167] width 20 height 10
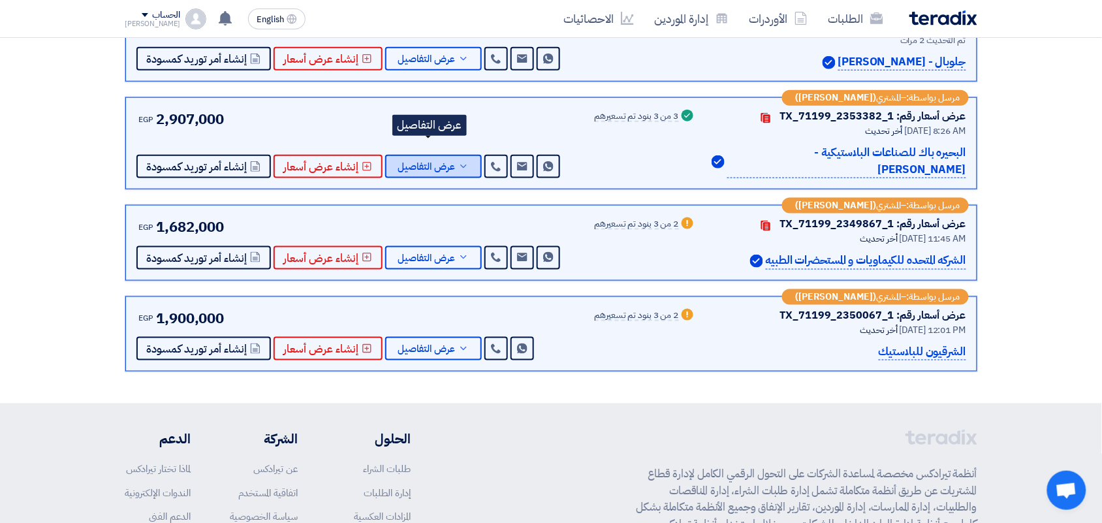
click at [424, 162] on span "عرض التفاصيل" at bounding box center [426, 167] width 57 height 10
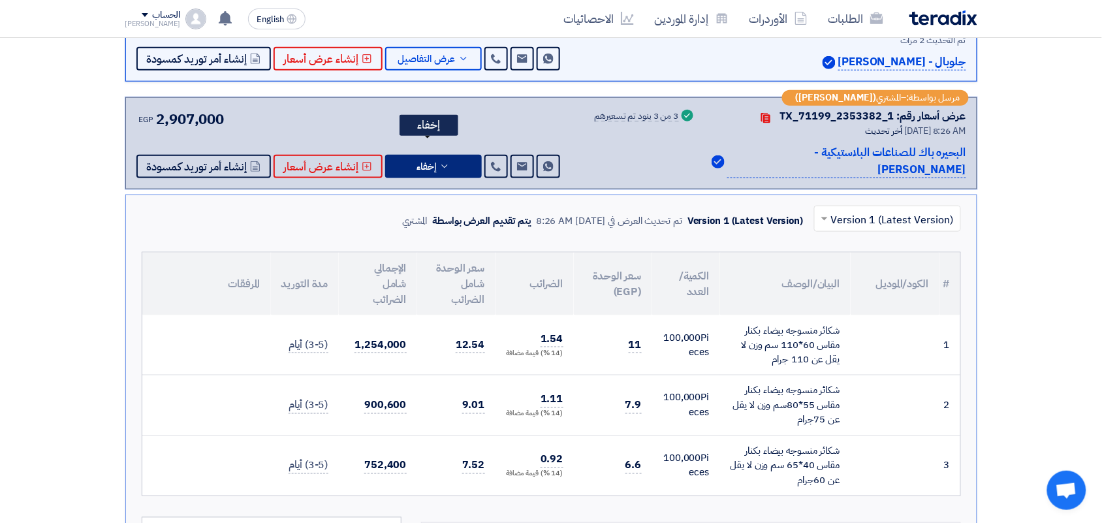
scroll to position [458, 0]
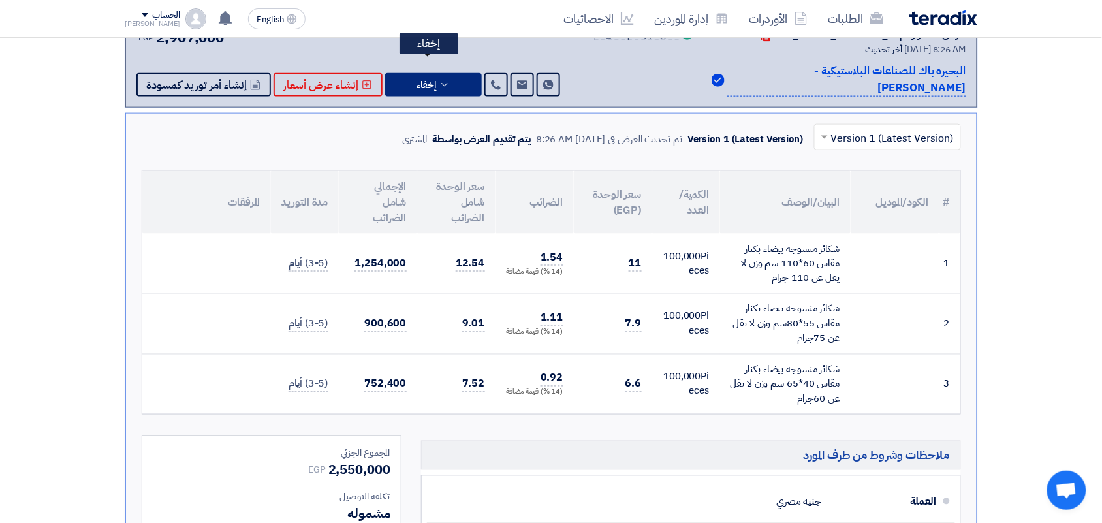
click at [409, 73] on button "إخفاء" at bounding box center [433, 85] width 97 height 24
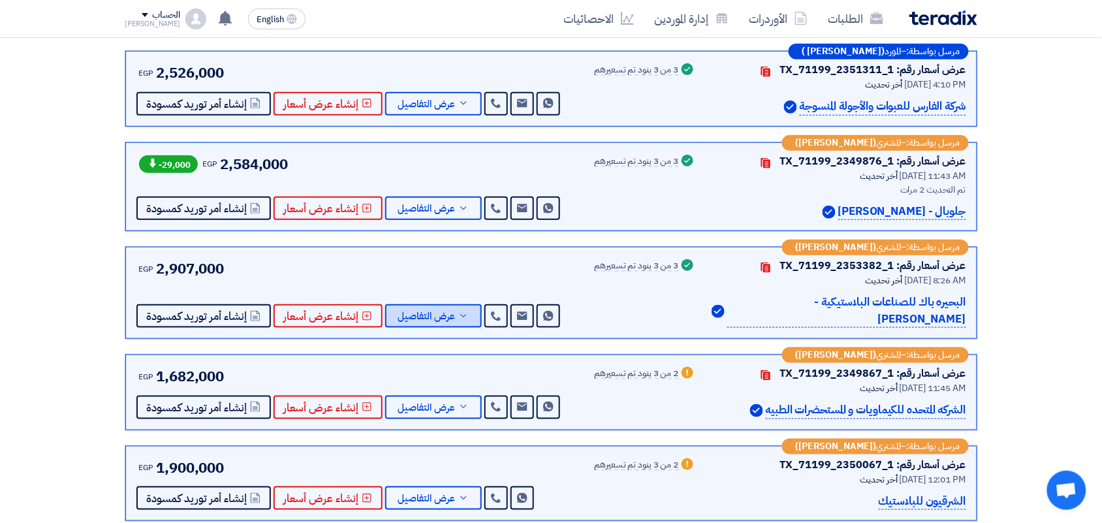
scroll to position [213, 0]
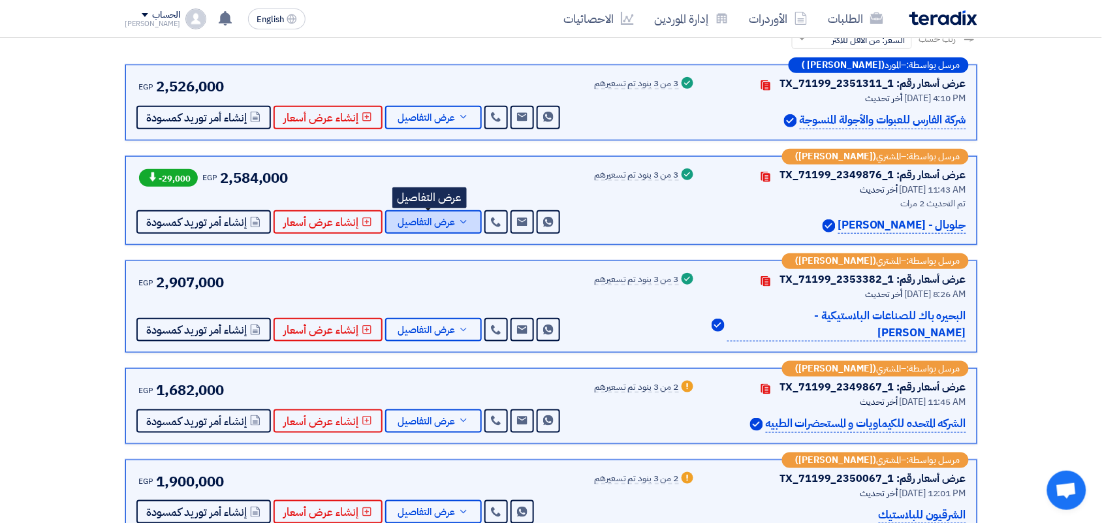
click at [426, 228] on button "عرض التفاصيل" at bounding box center [433, 222] width 97 height 24
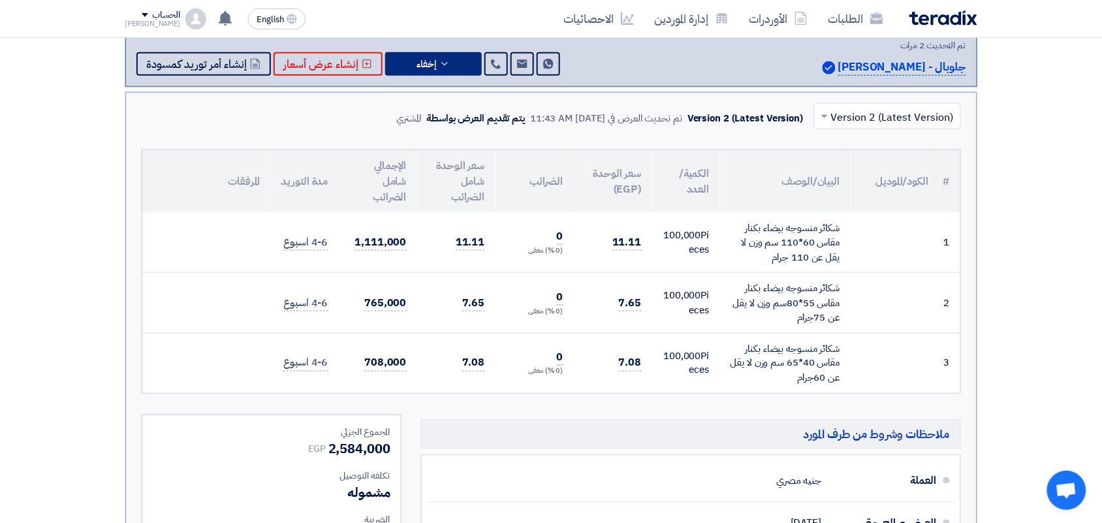
scroll to position [376, 0]
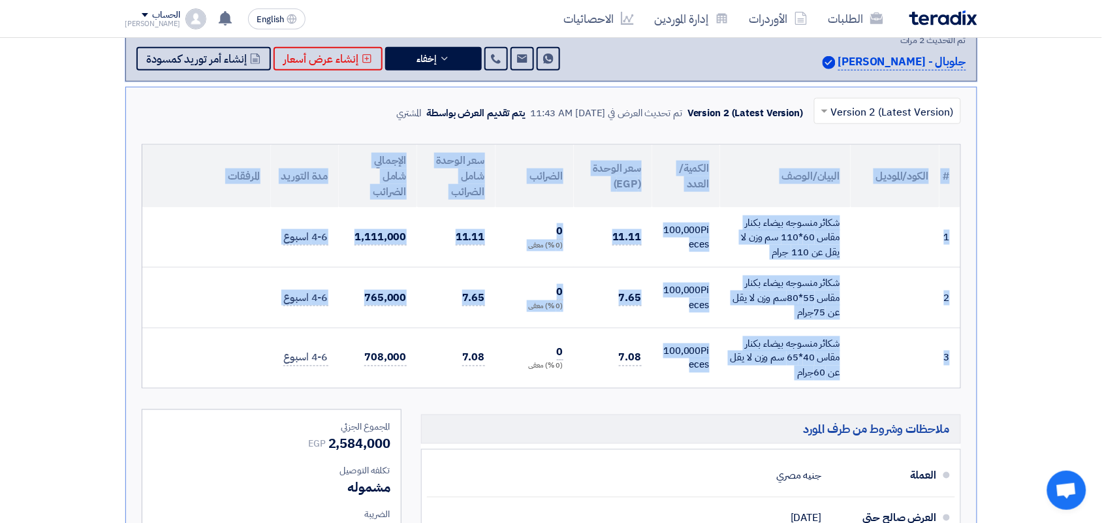
drag, startPoint x: 650, startPoint y: 353, endPoint x: 294, endPoint y: 387, distance: 357.4
click at [294, 387] on div "# الكود/الموديل البيان/الوصف الكمية/العدد سعر الوحدة (EGP) الضرائب سعر الوحدة ش…" at bounding box center [551, 266] width 819 height 245
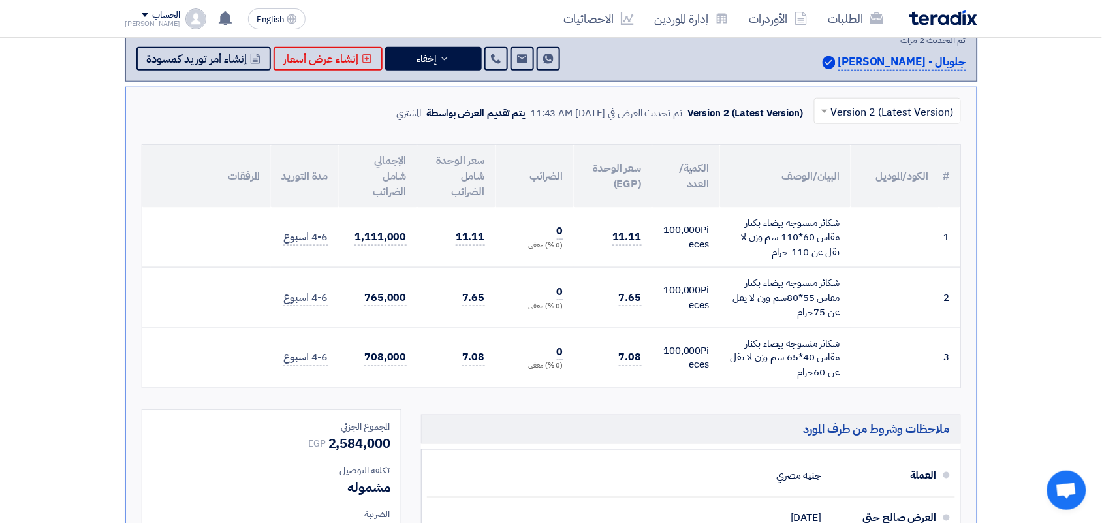
click at [532, 363] on div "(0 %) معفى" at bounding box center [534, 366] width 57 height 11
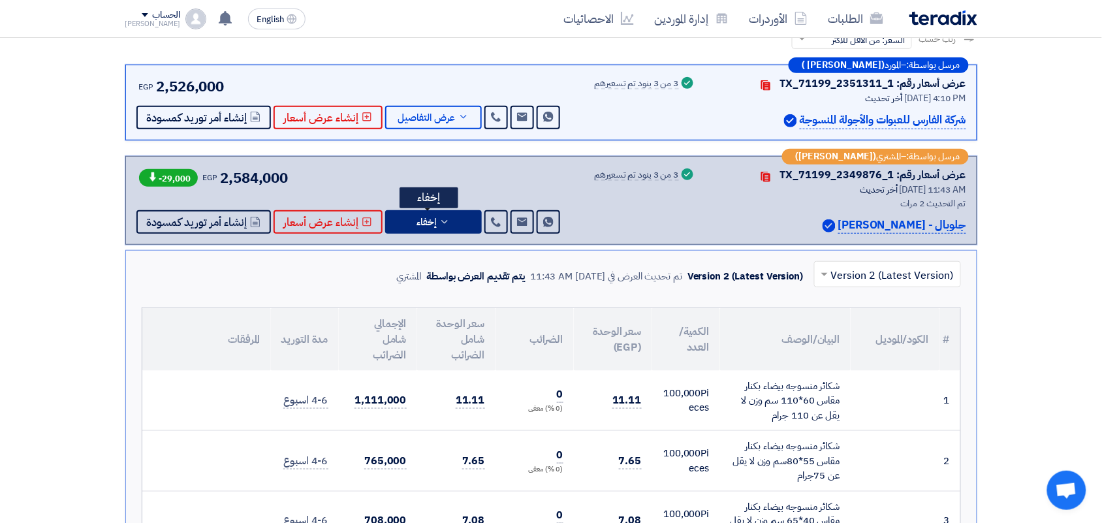
click at [419, 213] on button "إخفاء" at bounding box center [433, 222] width 97 height 24
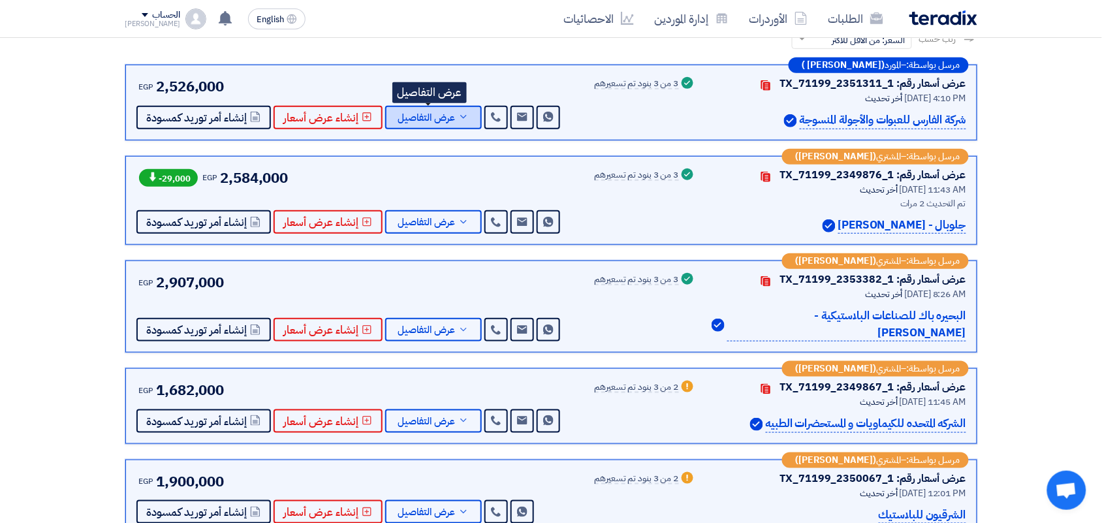
click at [434, 122] on span "عرض التفاصيل" at bounding box center [426, 118] width 57 height 10
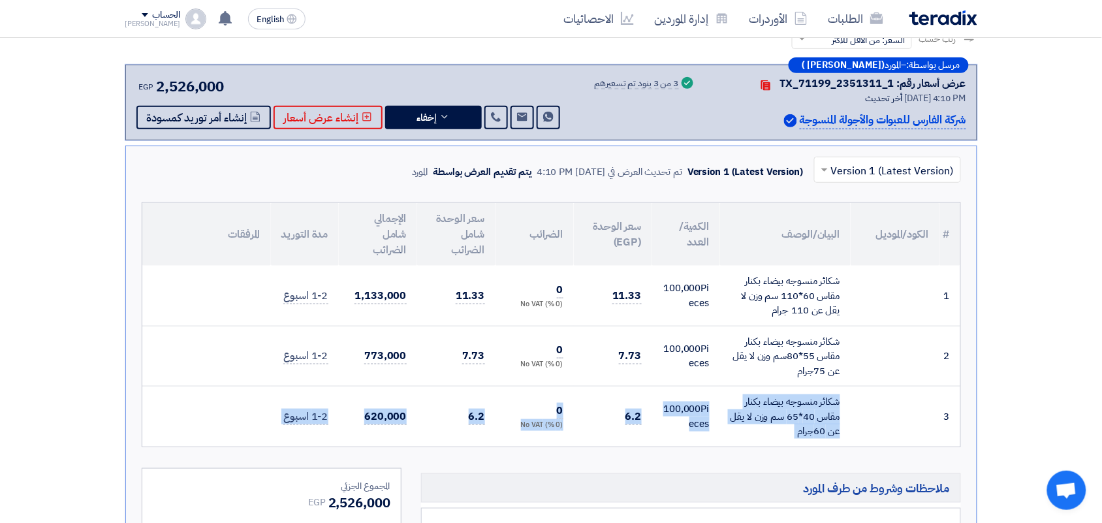
drag, startPoint x: 860, startPoint y: 420, endPoint x: 221, endPoint y: 403, distance: 640.0
click at [221, 403] on tr "3 شكائر منسوجه بيضاء بكنار مقاس 40*65 سم وزن لا يقل عن 60جرام 100,000" at bounding box center [551, 416] width 818 height 60
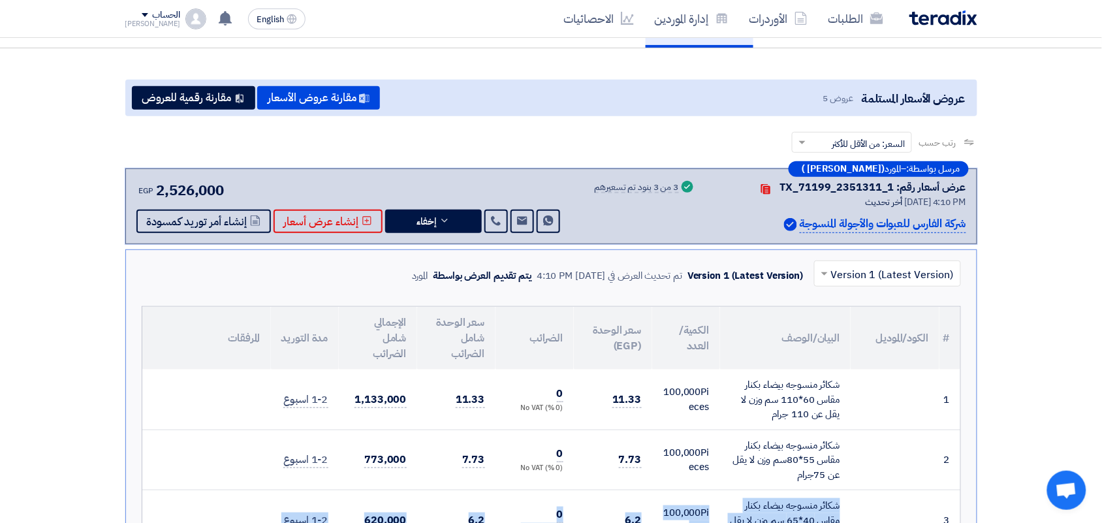
scroll to position [0, 0]
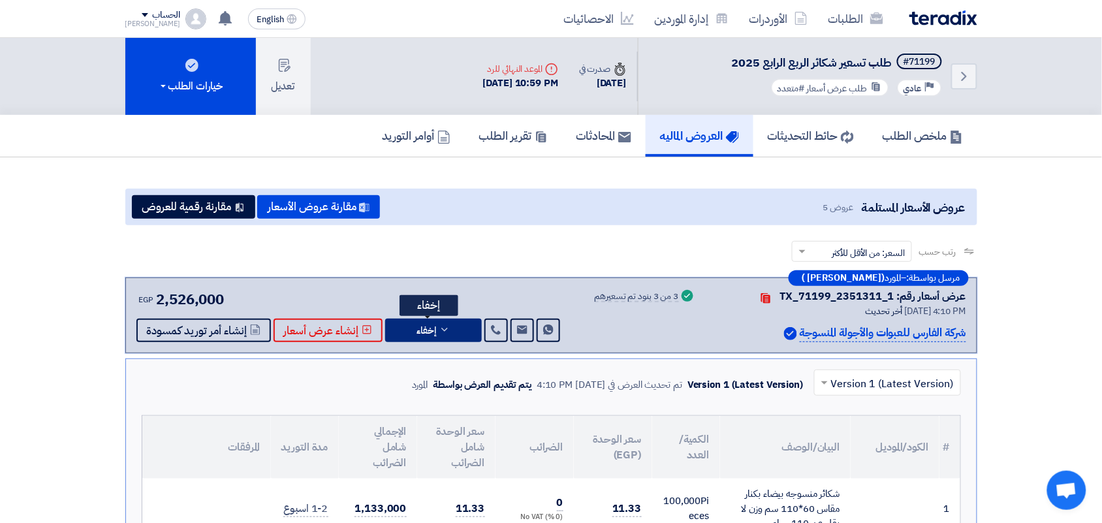
click at [445, 335] on button "إخفاء" at bounding box center [433, 331] width 97 height 24
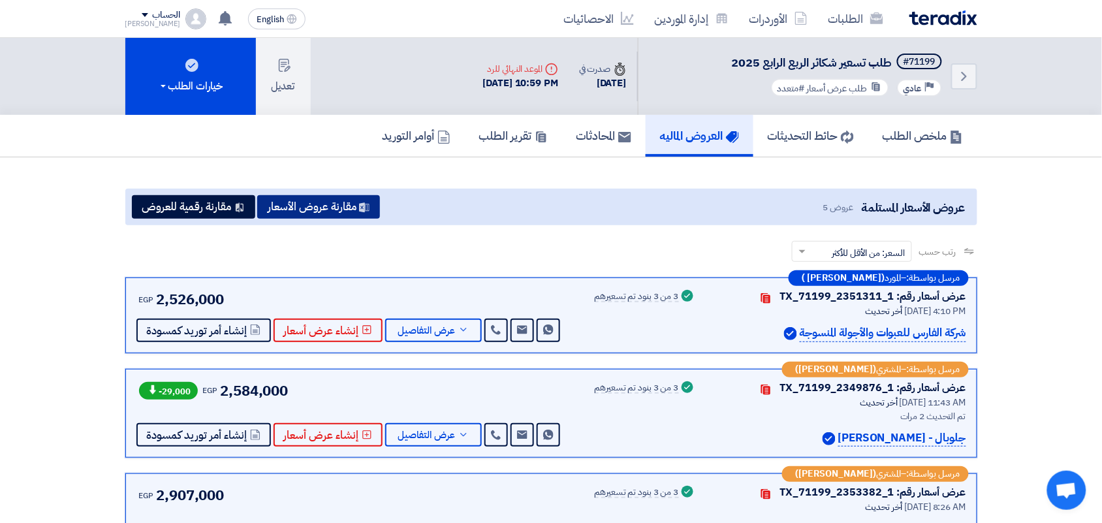
click at [340, 204] on button "مقارنة عروض الأسعار" at bounding box center [318, 207] width 123 height 24
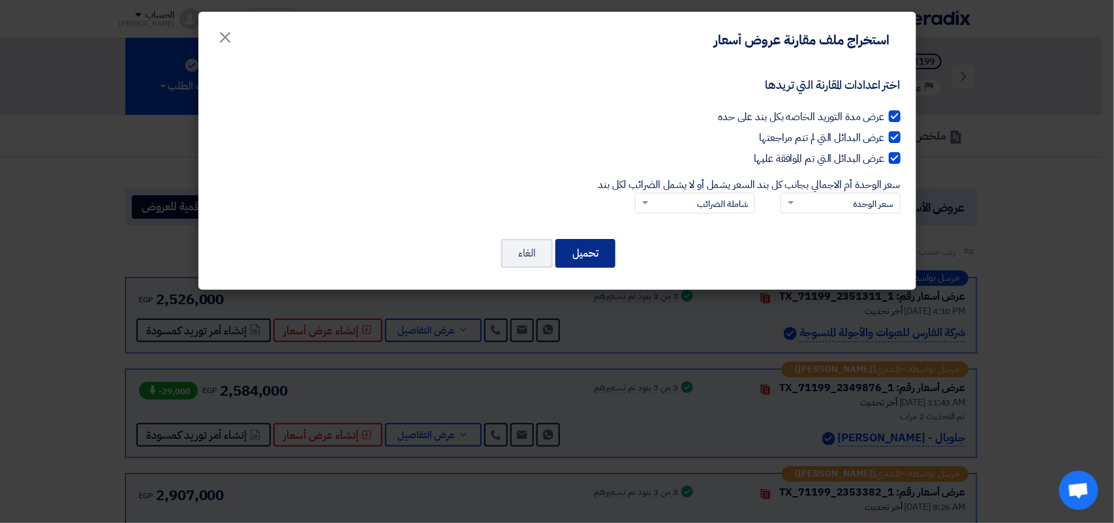
click at [573, 253] on button "تحميل" at bounding box center [586, 253] width 60 height 29
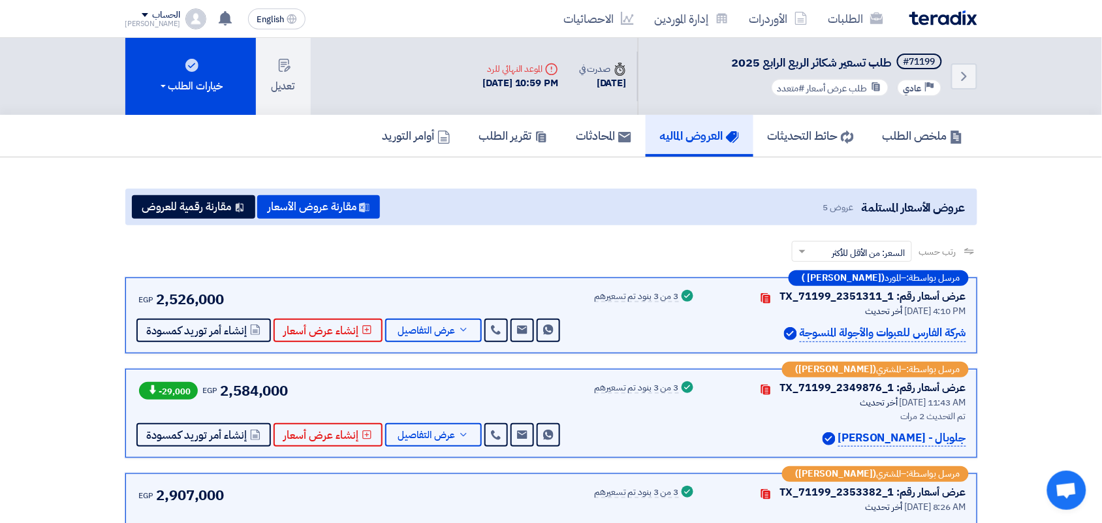
click at [932, 324] on p "شركة الفارس للعبوات والأجولة المنسوجة" at bounding box center [883, 333] width 166 height 18
click at [931, 324] on p "شركة الفارس للعبوات والأجولة المنسوجة" at bounding box center [883, 333] width 166 height 18
click at [413, 326] on span "عرض التفاصيل" at bounding box center [426, 331] width 57 height 10
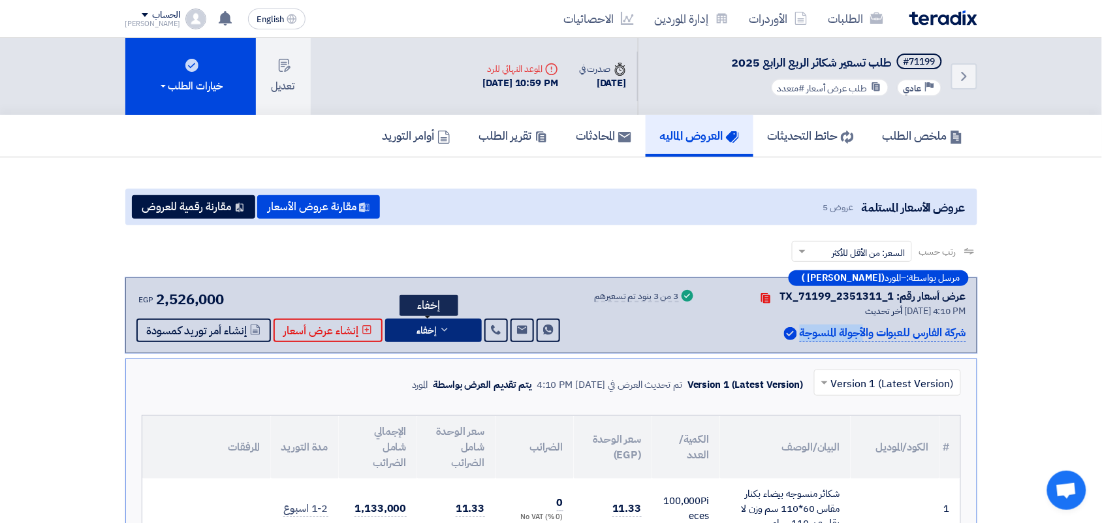
click at [409, 322] on button "إخفاء" at bounding box center [433, 331] width 97 height 24
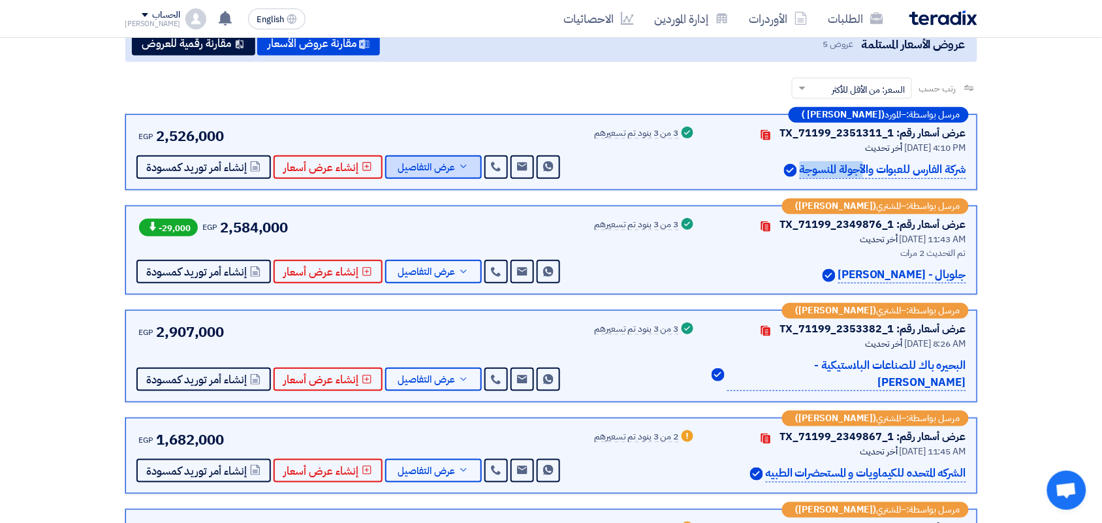
scroll to position [245, 0]
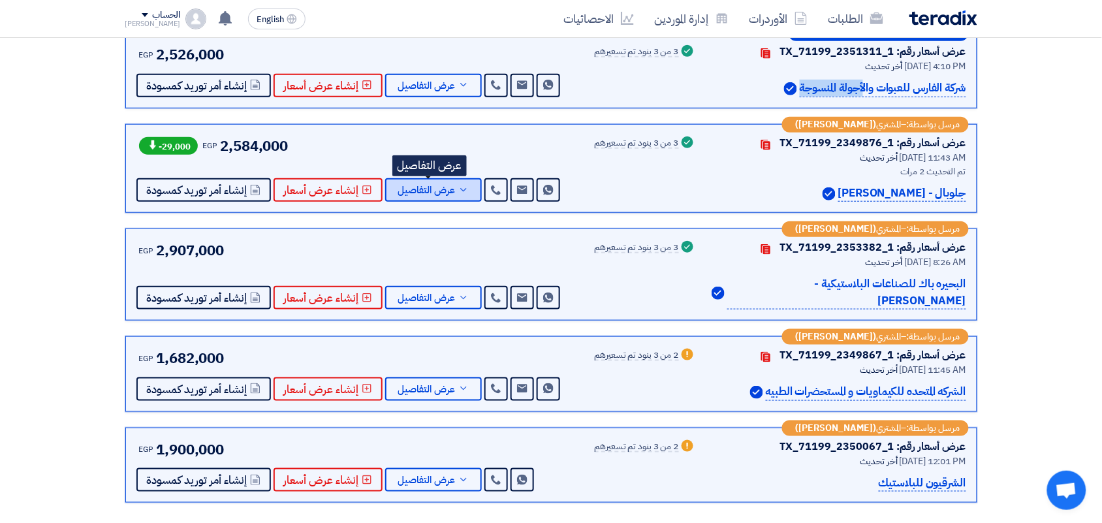
click at [423, 186] on span "عرض التفاصيل" at bounding box center [426, 190] width 57 height 10
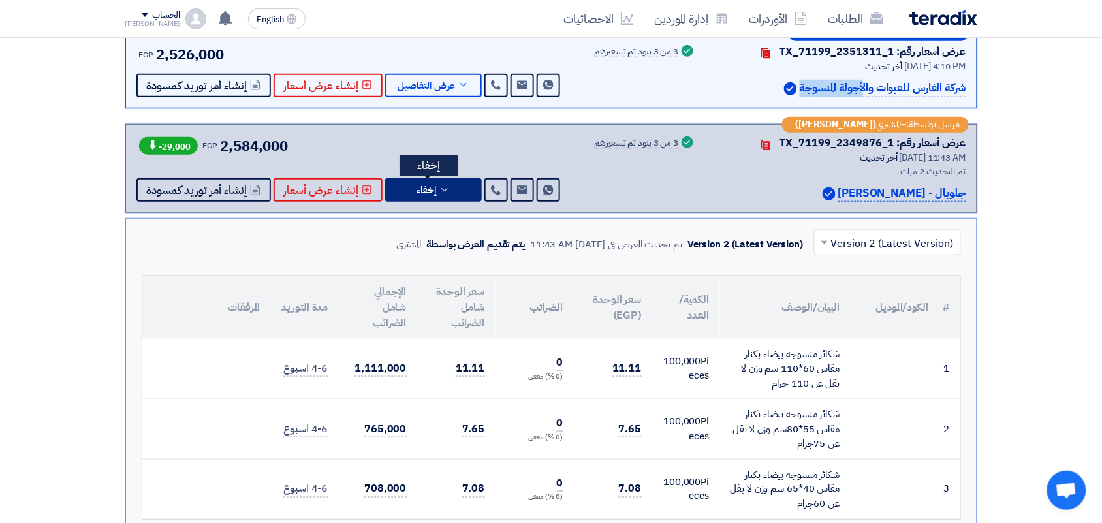
click at [426, 199] on button "إخفاء" at bounding box center [433, 190] width 97 height 24
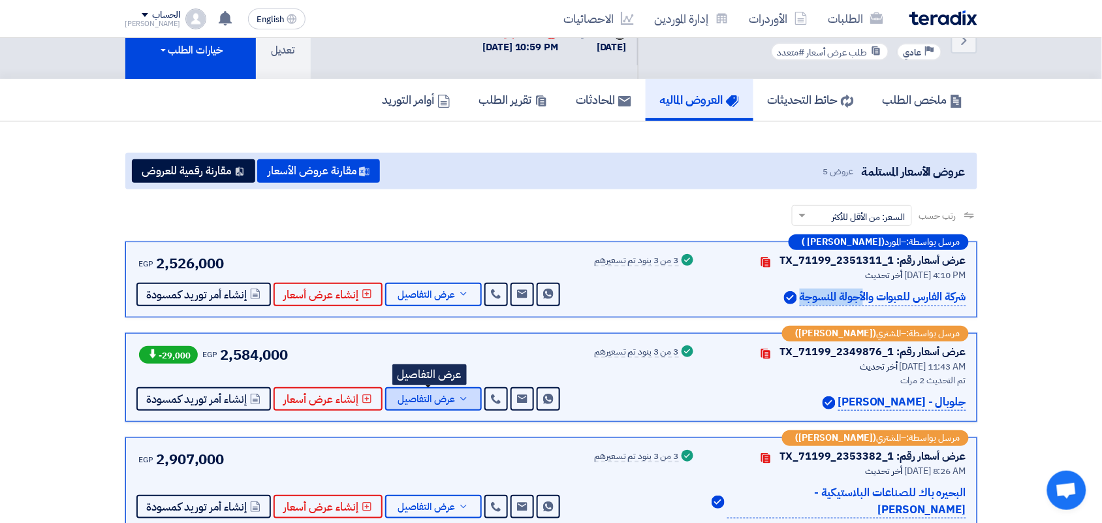
scroll to position [0, 0]
